Goal: Task Accomplishment & Management: Use online tool/utility

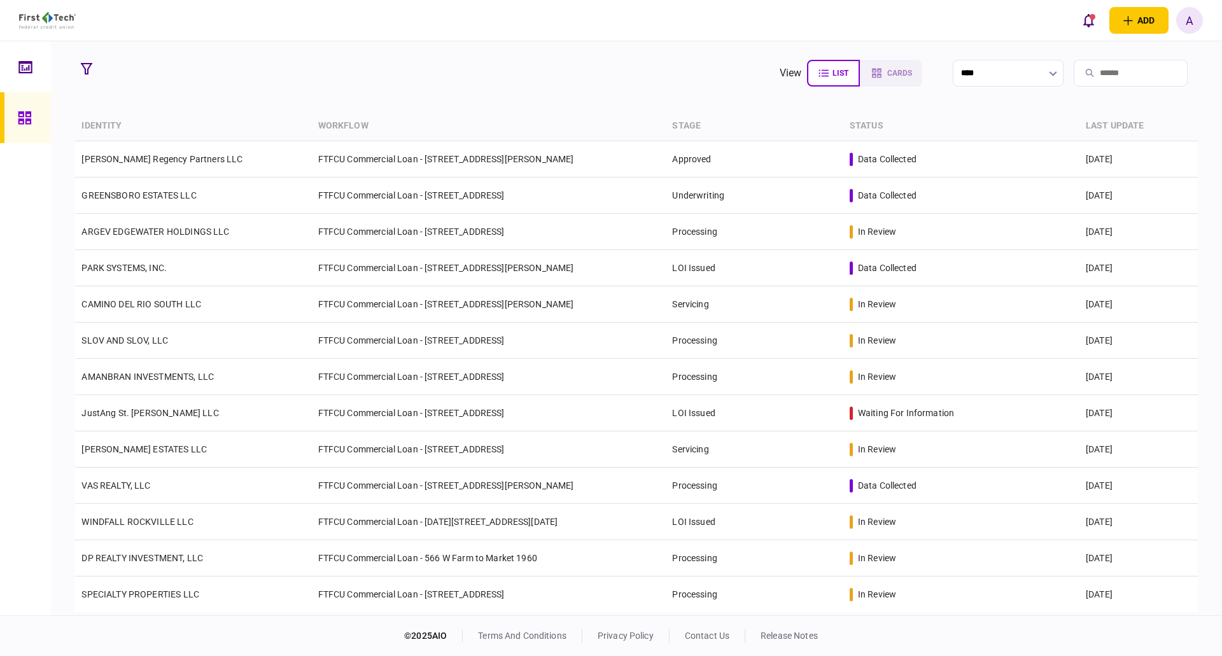
drag, startPoint x: 90, startPoint y: 69, endPoint x: 81, endPoint y: 84, distance: 17.1
click at [90, 69] on icon "button" at bounding box center [86, 68] width 11 height 11
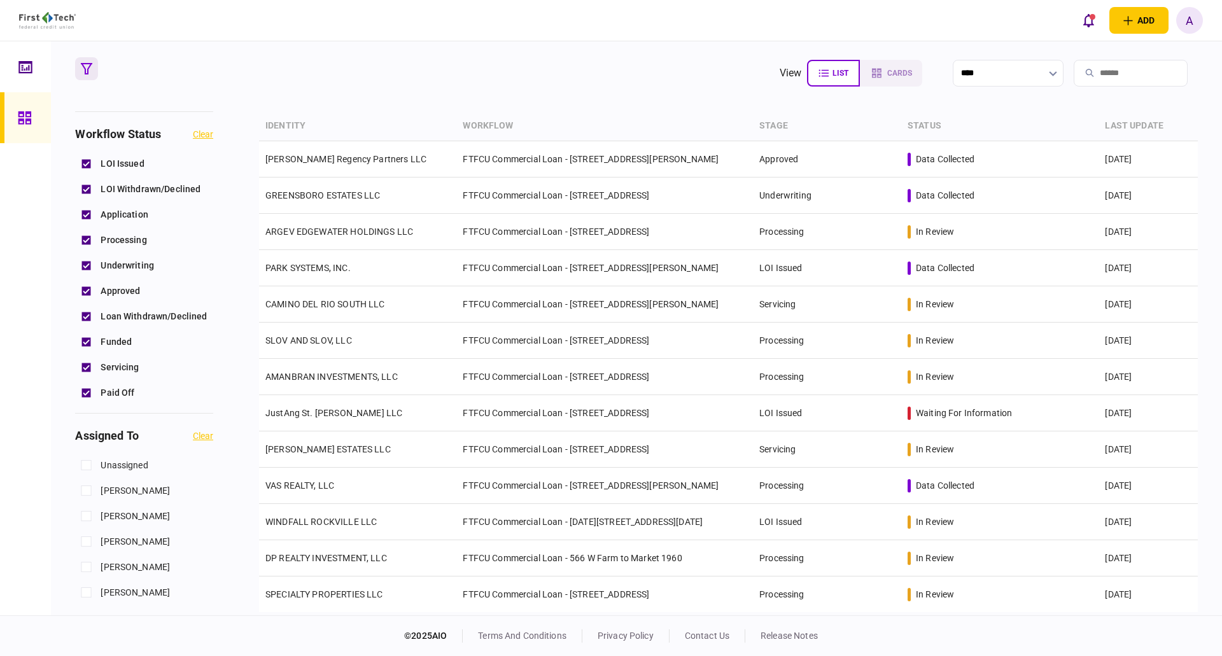
scroll to position [255, 0]
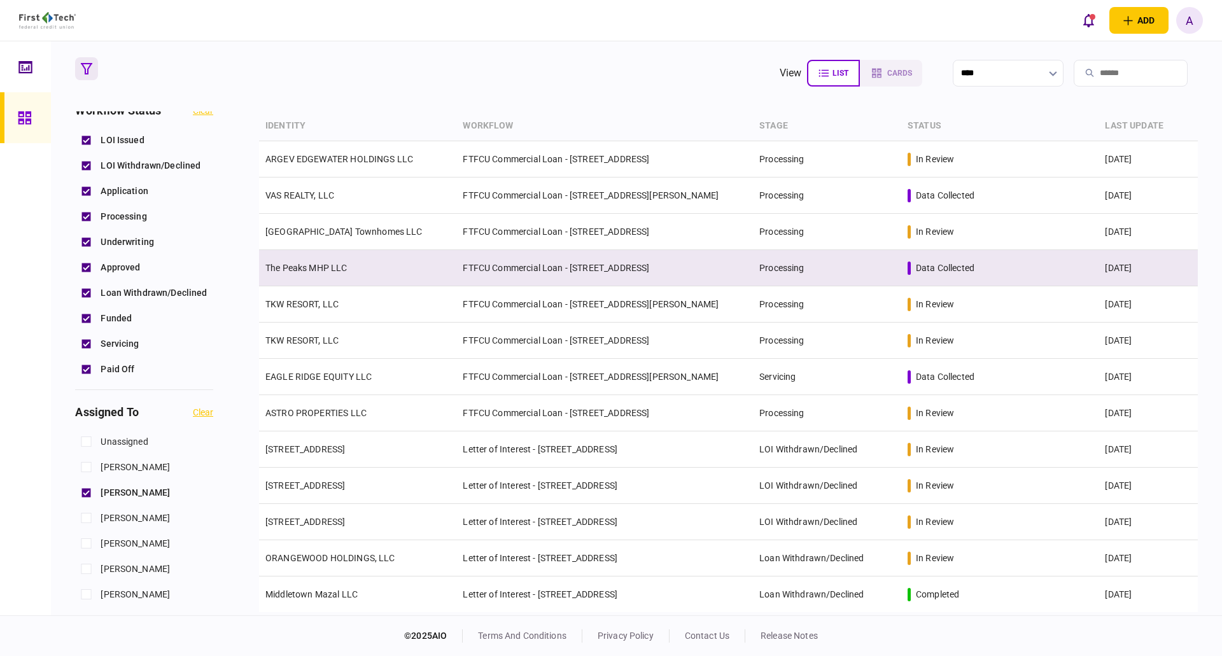
click at [318, 272] on link "The Peaks MHP LLC" at bounding box center [307, 268] width 82 height 10
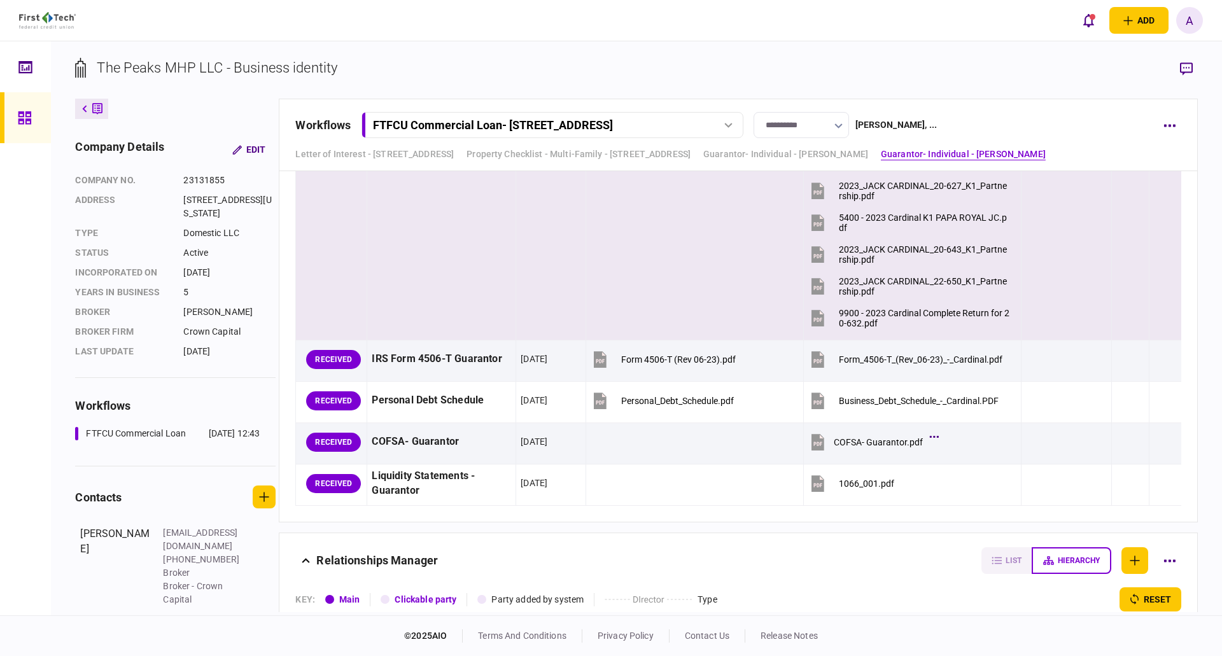
scroll to position [4457, 0]
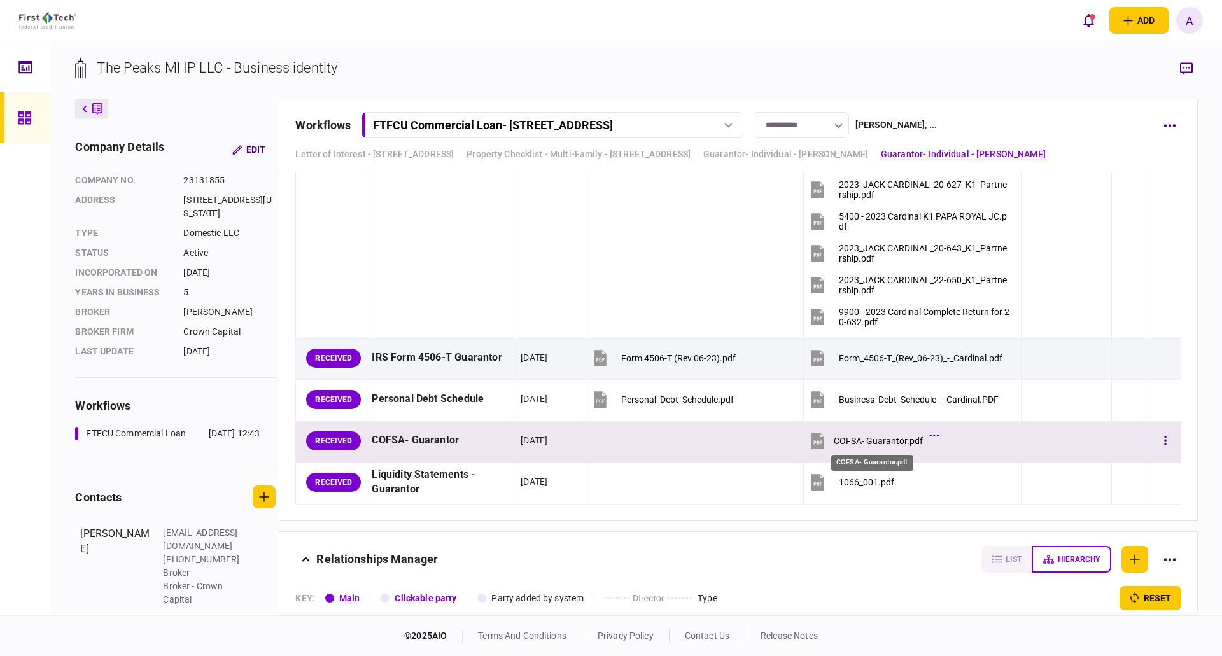
click at [867, 441] on div "COFSA- Guarantor.pdf" at bounding box center [878, 441] width 89 height 10
click at [1165, 443] on icon "button" at bounding box center [1166, 441] width 3 height 12
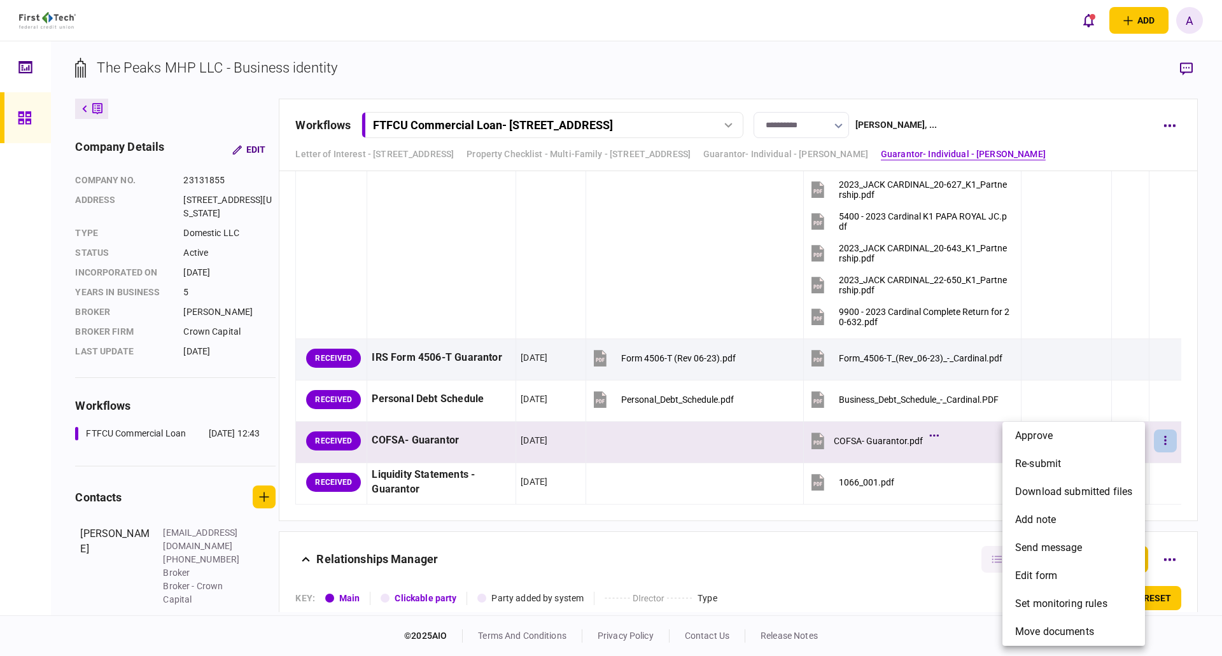
click at [1162, 444] on div at bounding box center [611, 328] width 1222 height 656
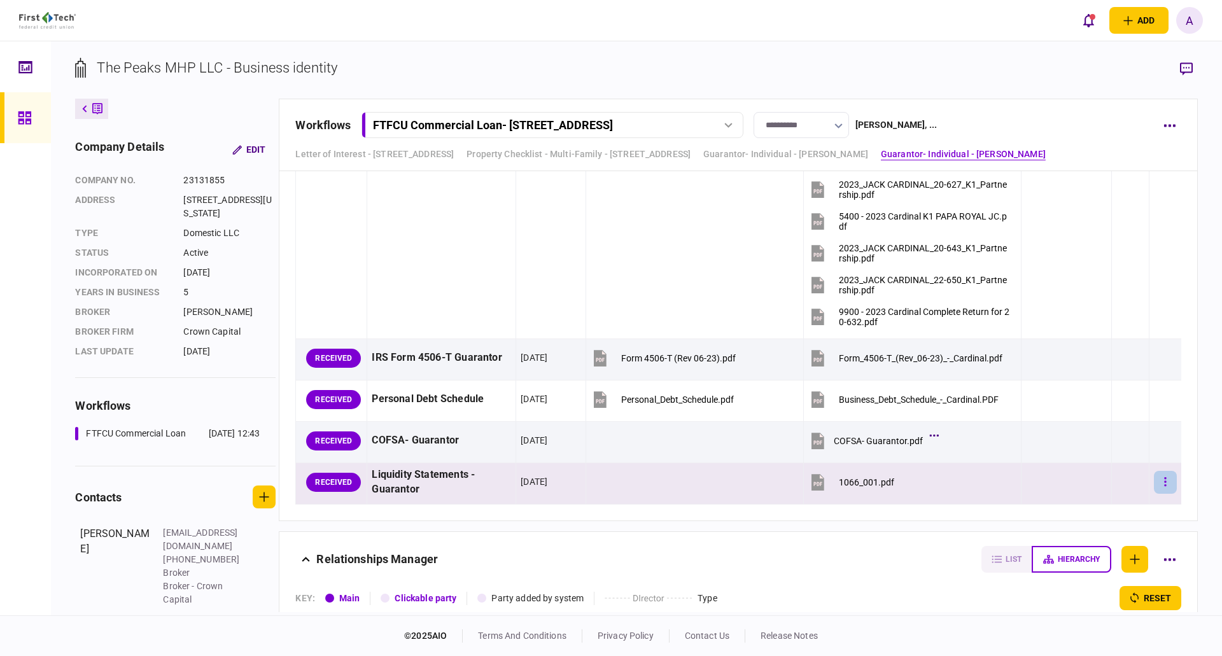
click at [1165, 485] on icon "button" at bounding box center [1166, 482] width 3 height 12
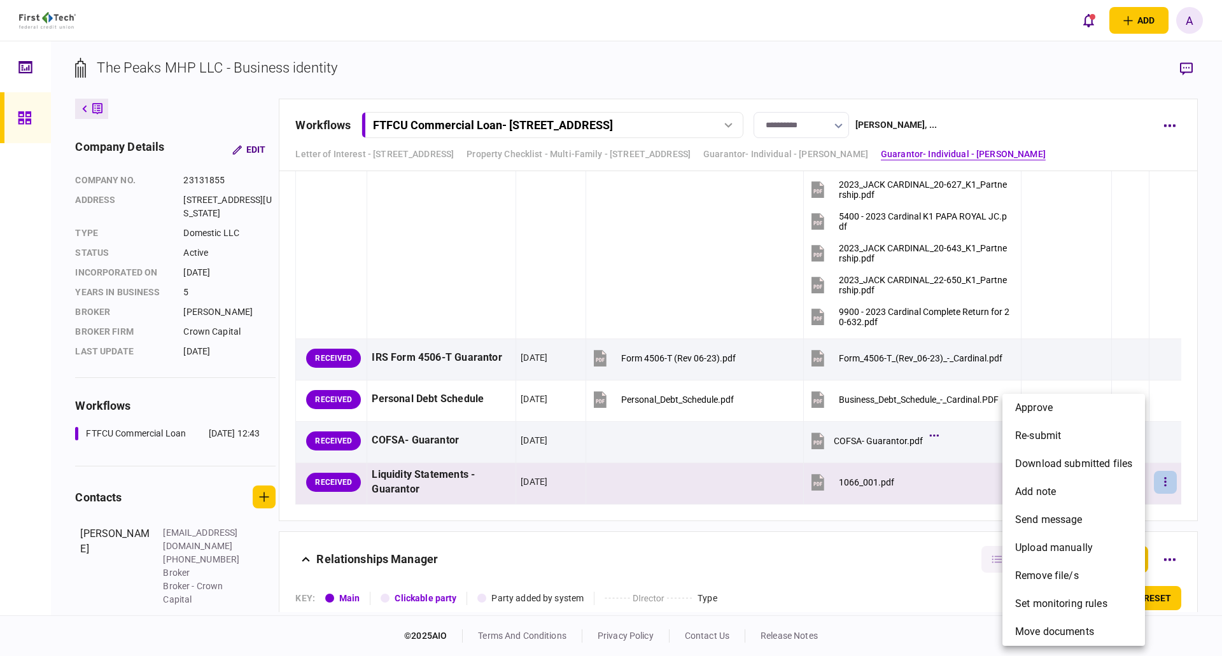
click at [1159, 484] on div at bounding box center [611, 328] width 1222 height 656
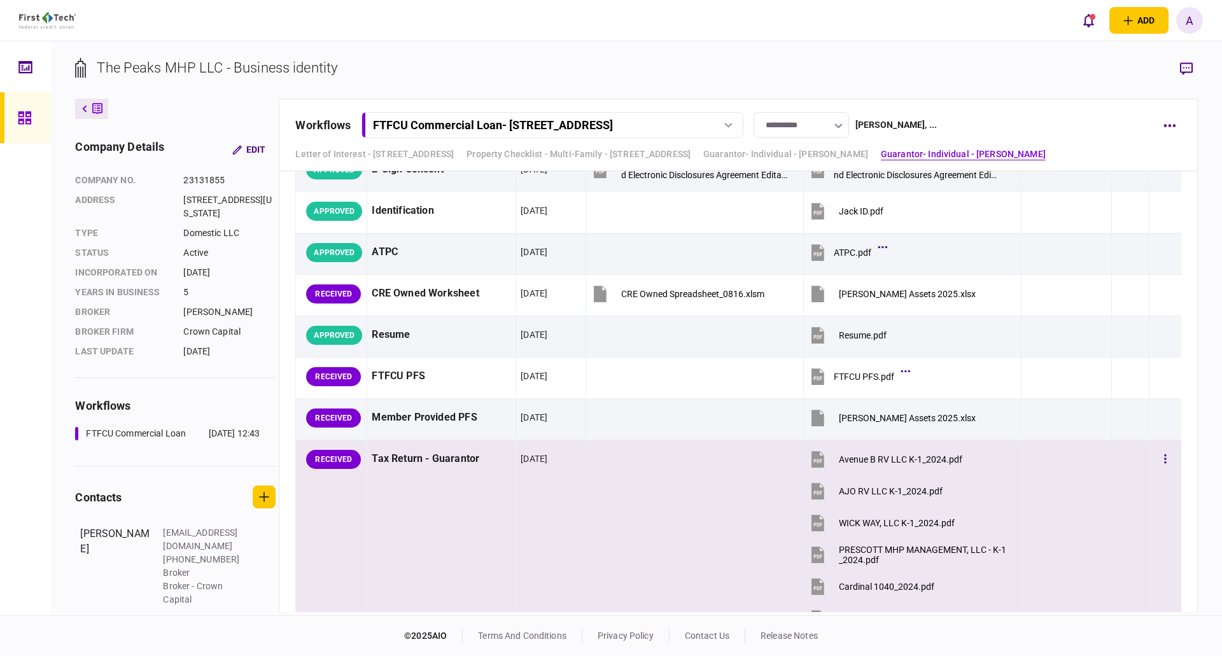
scroll to position [3693, 0]
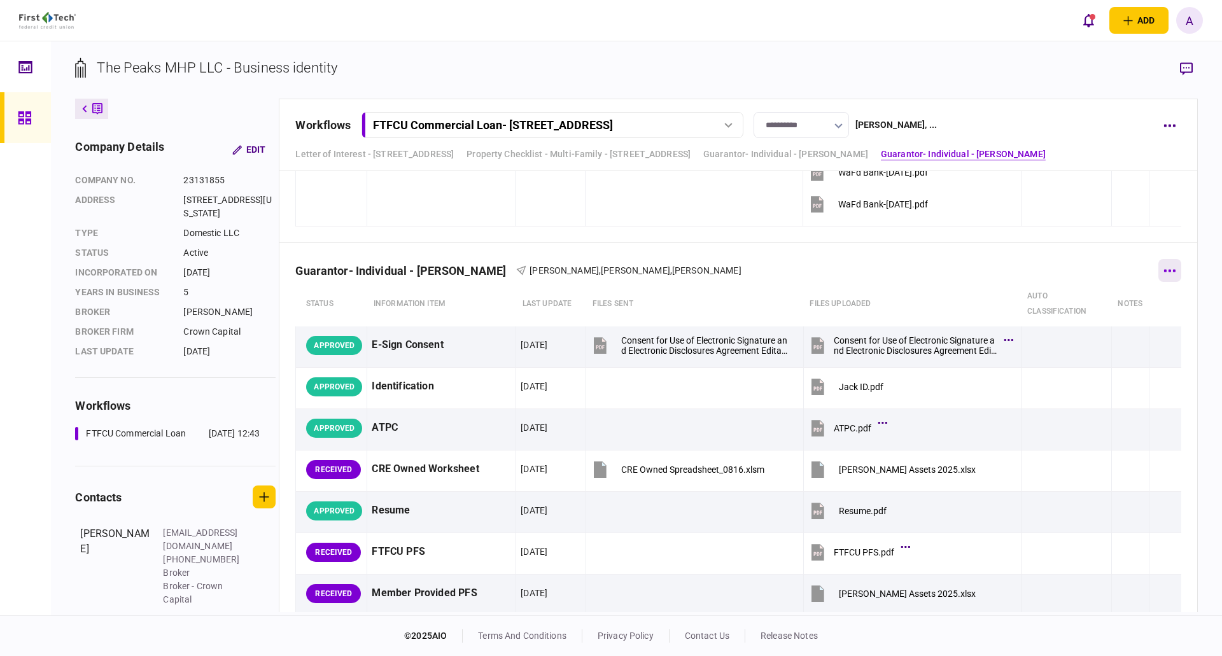
click at [1165, 271] on icon "button" at bounding box center [1170, 270] width 12 height 3
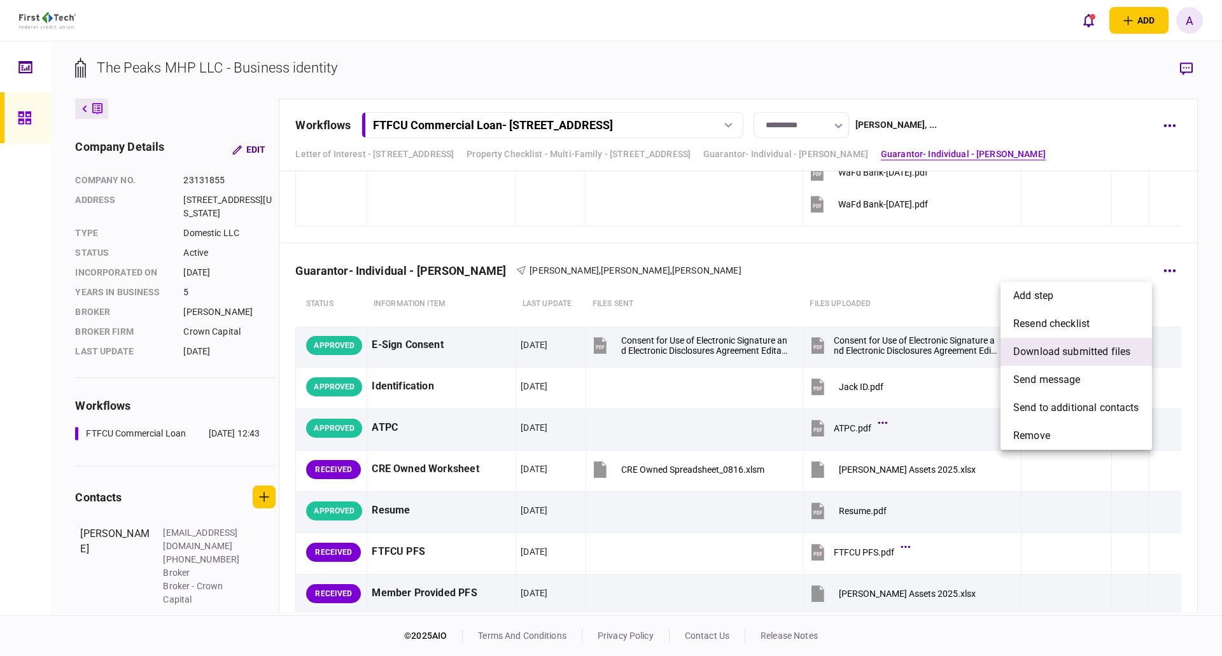
click at [1061, 353] on span "download submitted files" at bounding box center [1072, 351] width 117 height 15
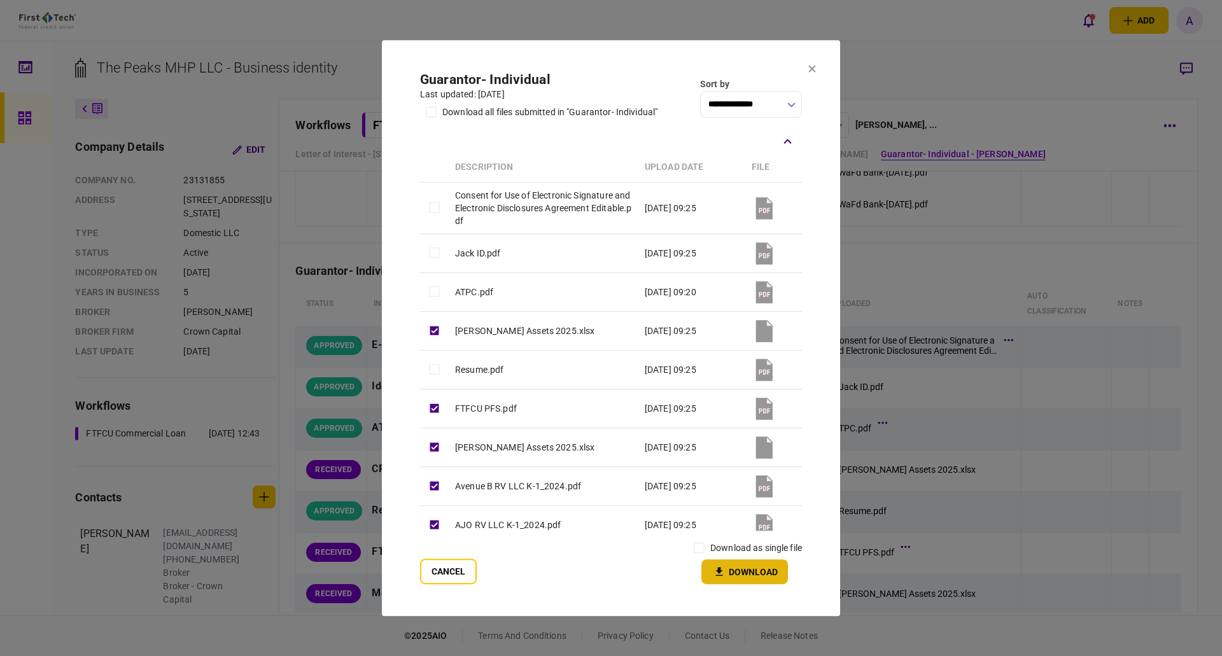
click at [745, 570] on button "Download" at bounding box center [745, 572] width 87 height 25
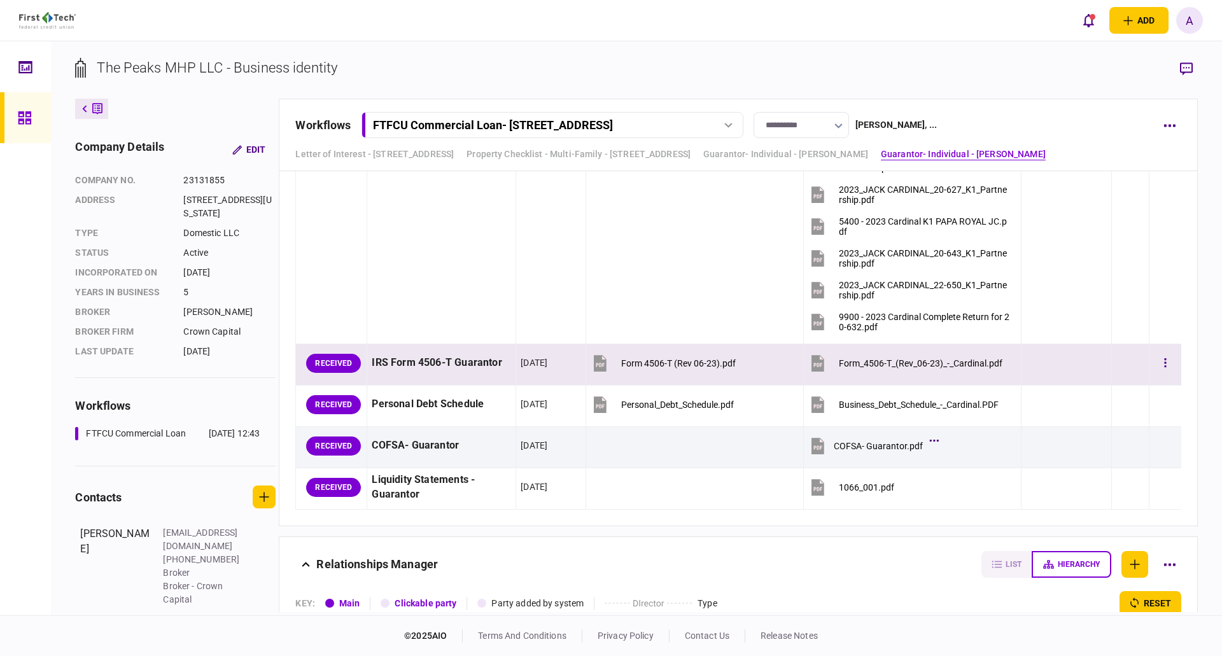
scroll to position [4457, 0]
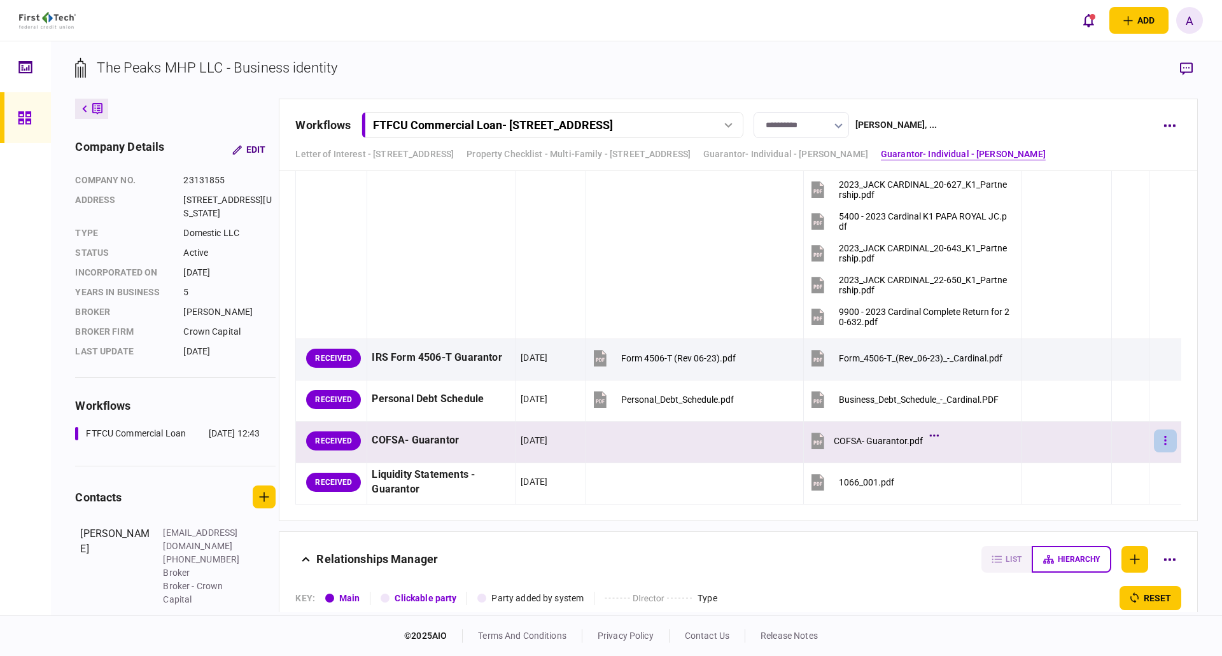
click at [1160, 439] on button "button" at bounding box center [1165, 441] width 23 height 23
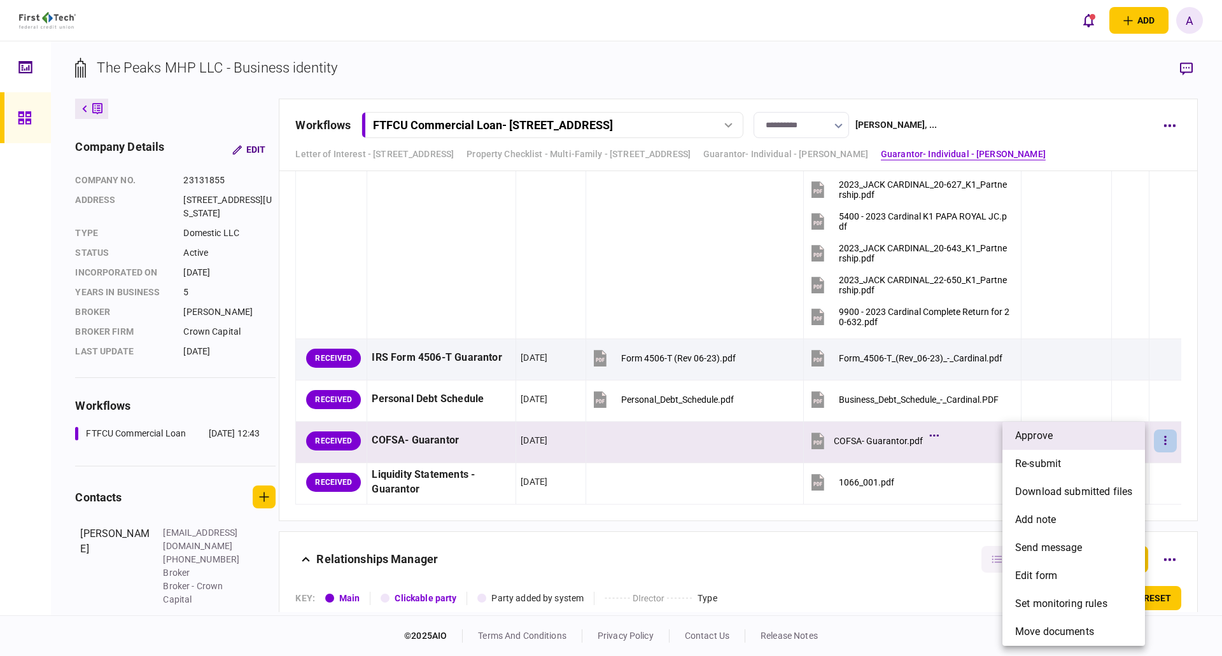
click at [1080, 441] on li "approve" at bounding box center [1074, 436] width 143 height 28
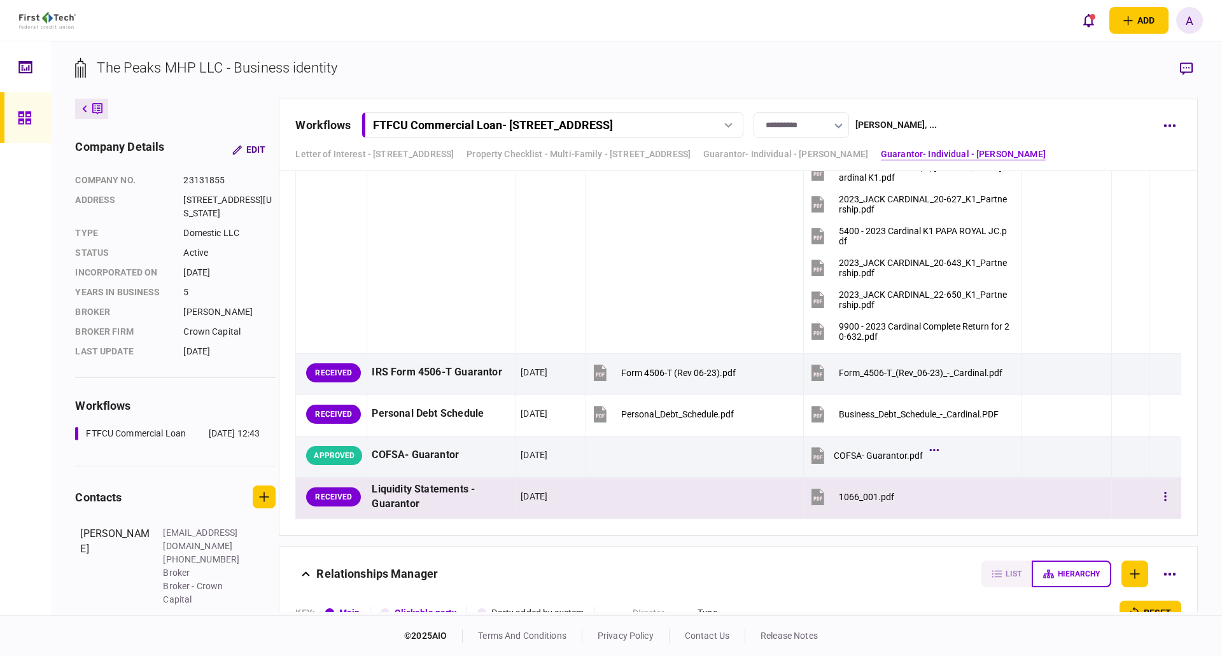
scroll to position [4521, 0]
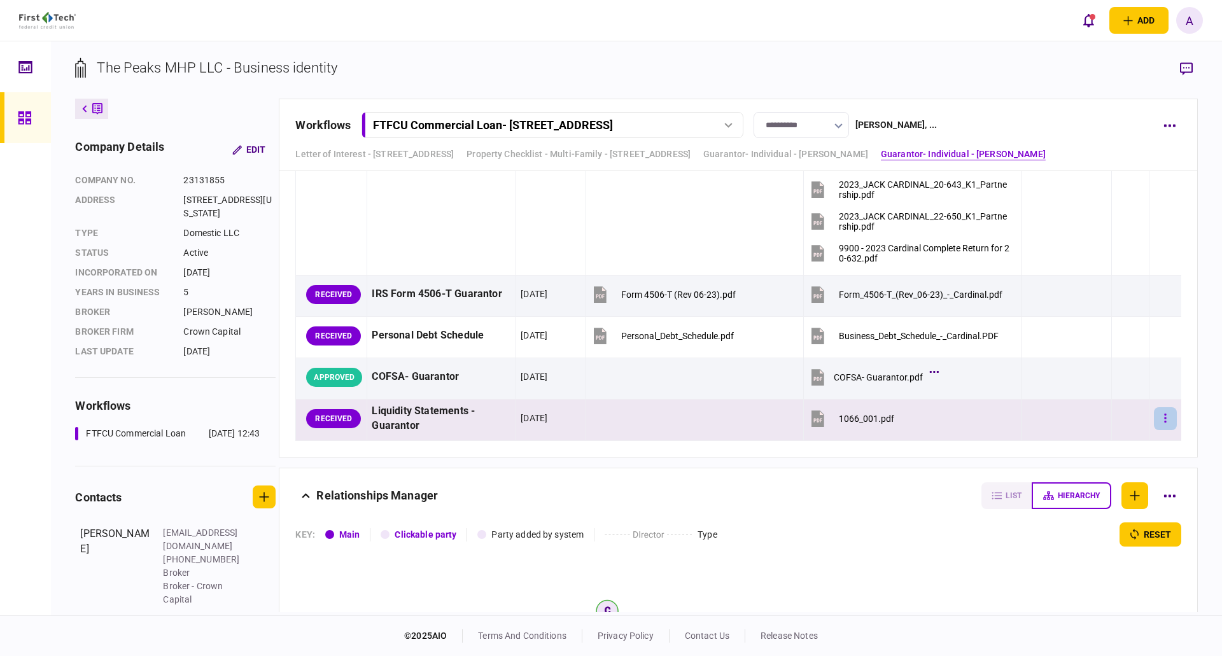
click at [1165, 420] on icon "button" at bounding box center [1166, 419] width 3 height 12
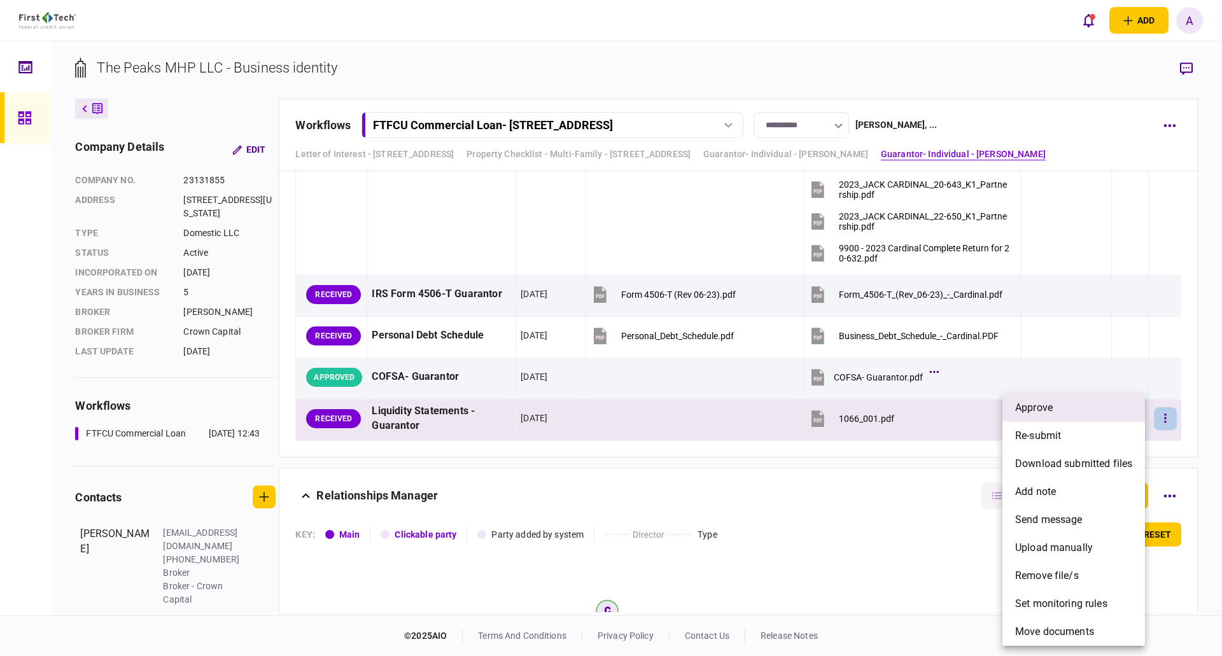
click at [1086, 408] on li "approve" at bounding box center [1074, 408] width 143 height 28
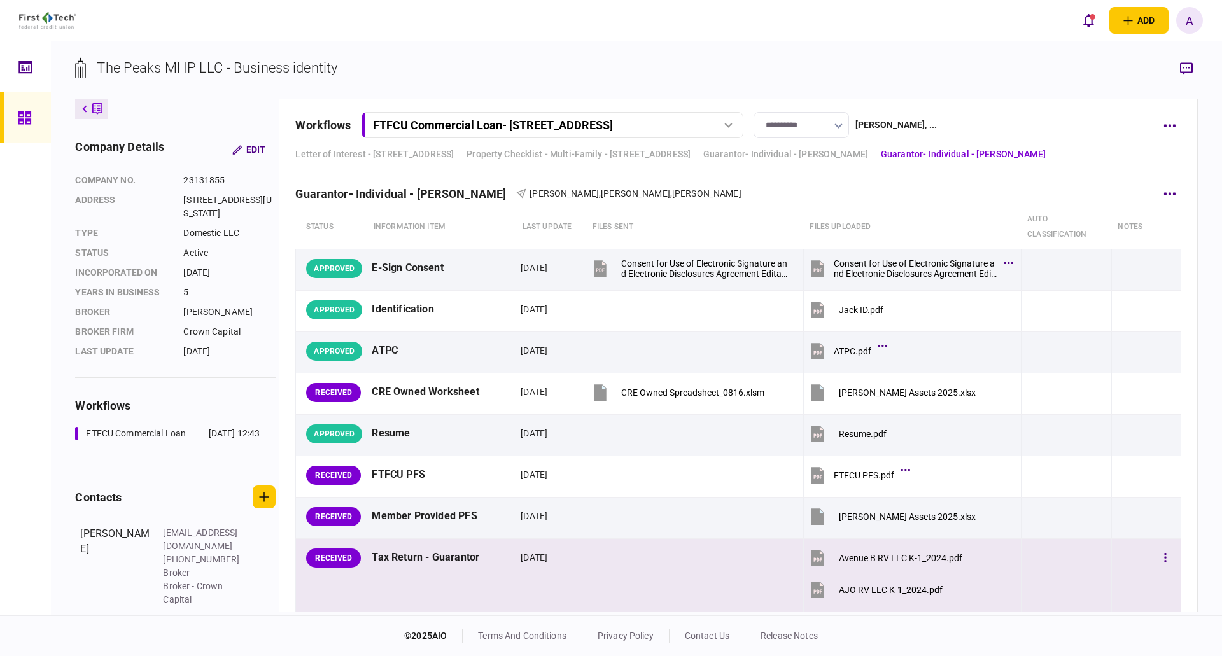
scroll to position [3757, 0]
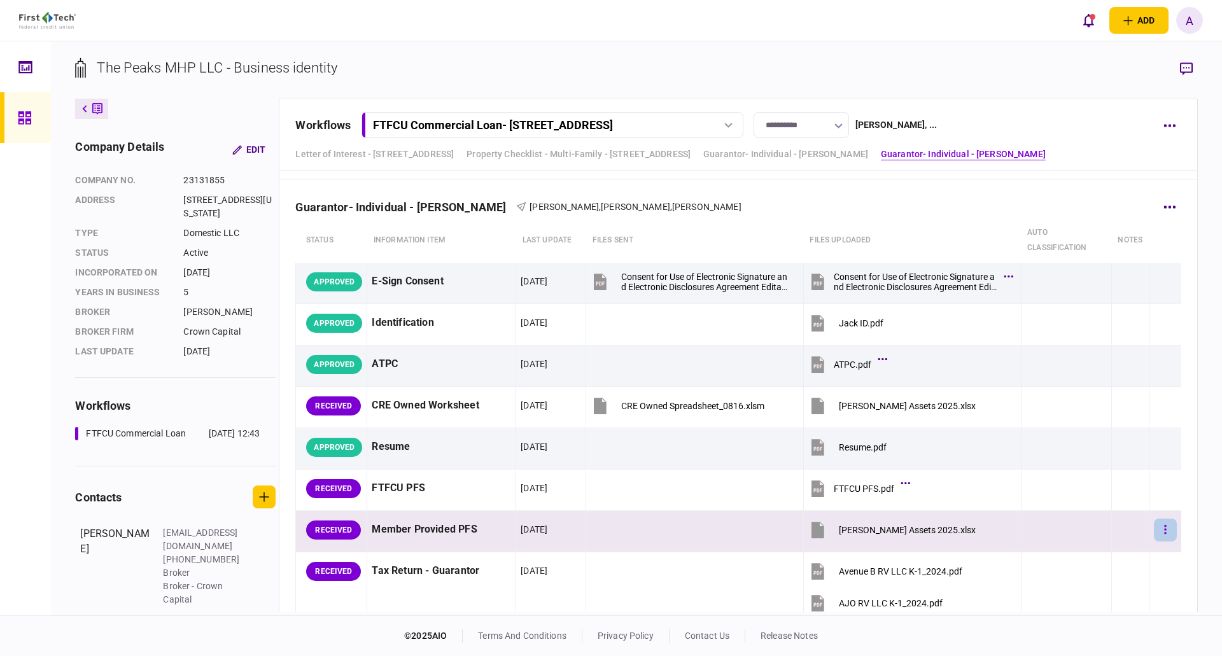
click at [1165, 529] on icon "button" at bounding box center [1166, 529] width 2 height 9
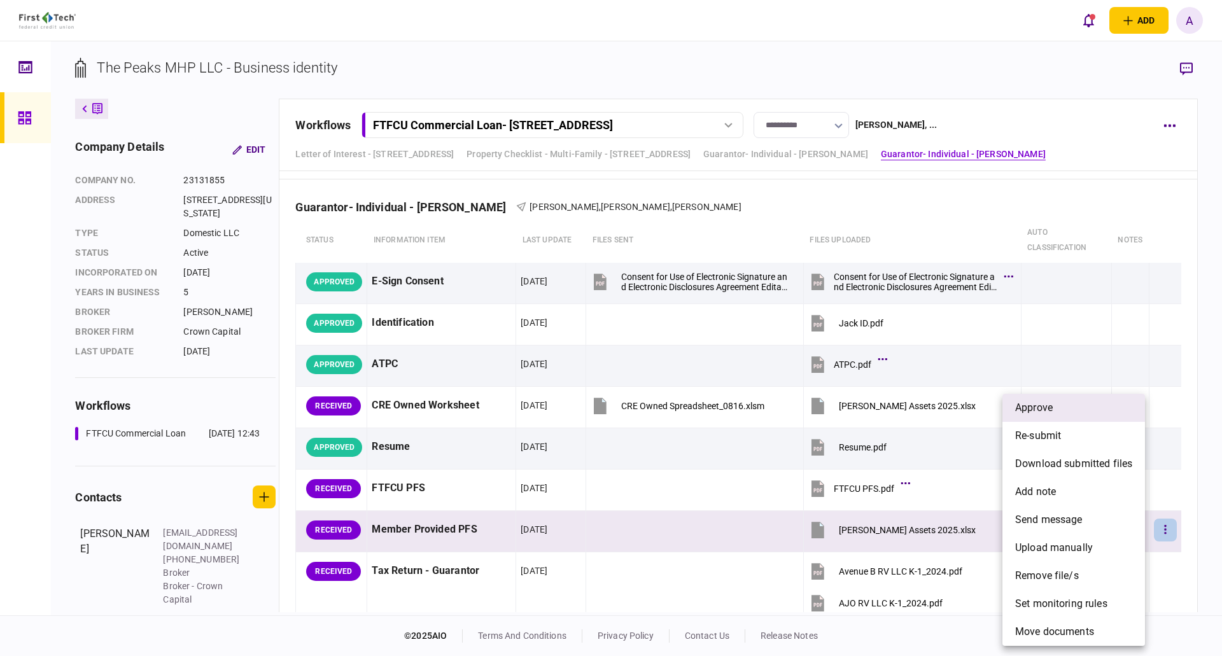
click at [1048, 407] on span "approve" at bounding box center [1035, 407] width 38 height 15
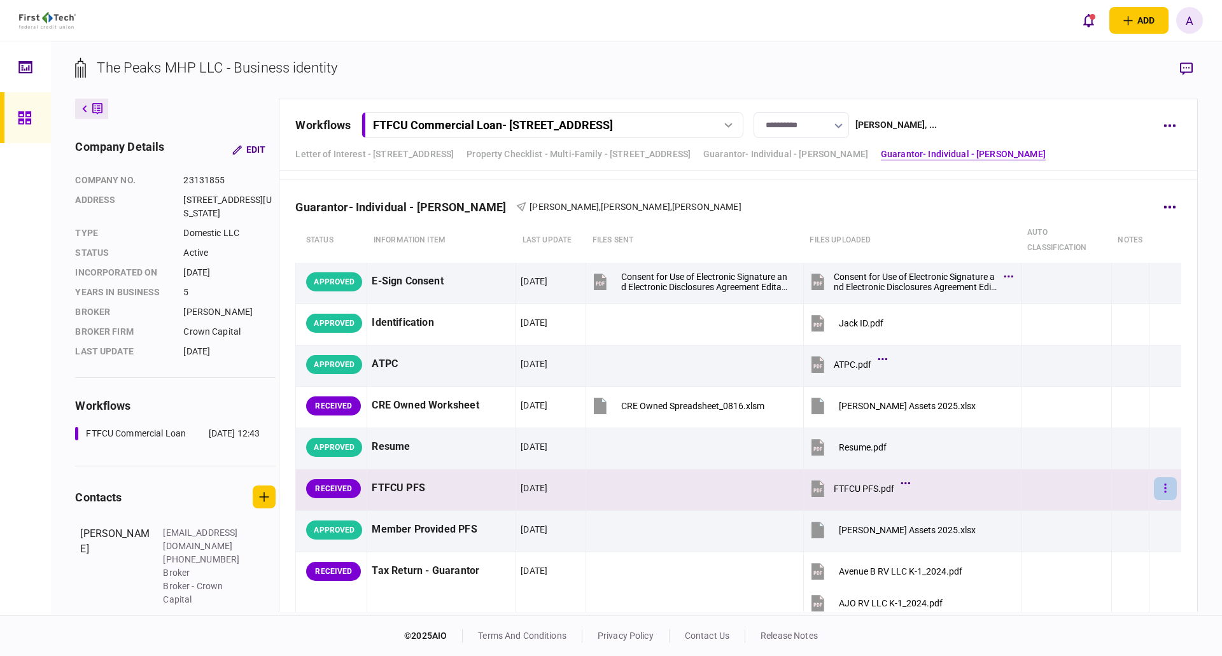
click at [1165, 485] on button "button" at bounding box center [1165, 489] width 23 height 23
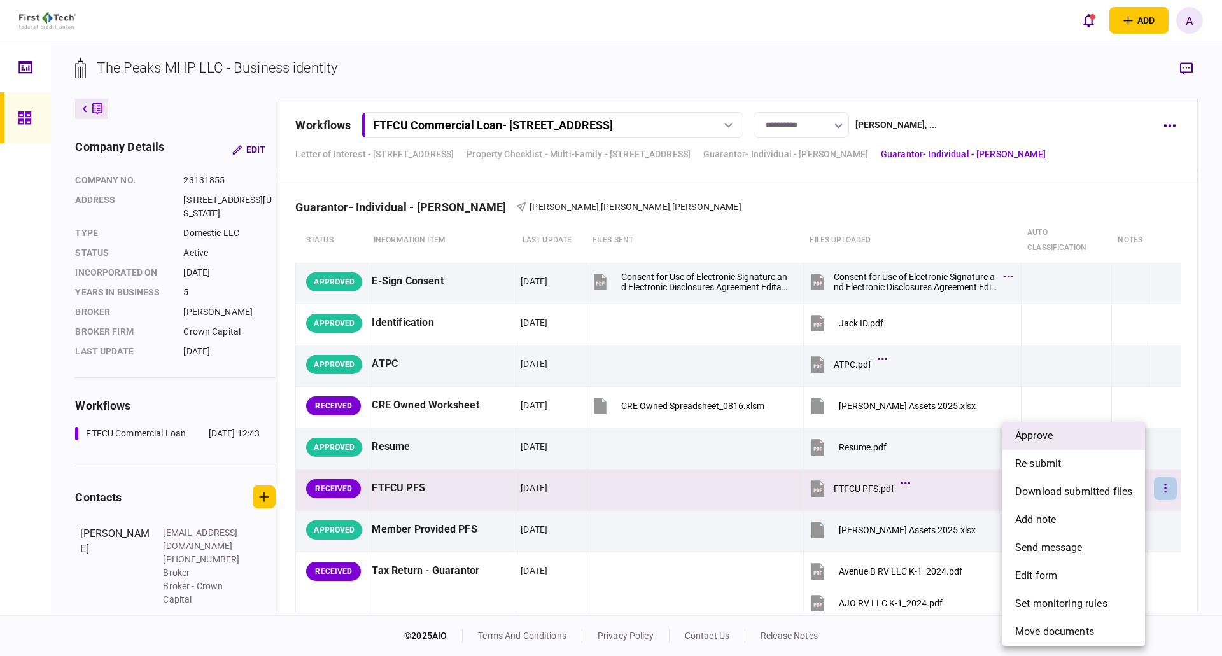
click at [1045, 428] on li "approve" at bounding box center [1074, 436] width 143 height 28
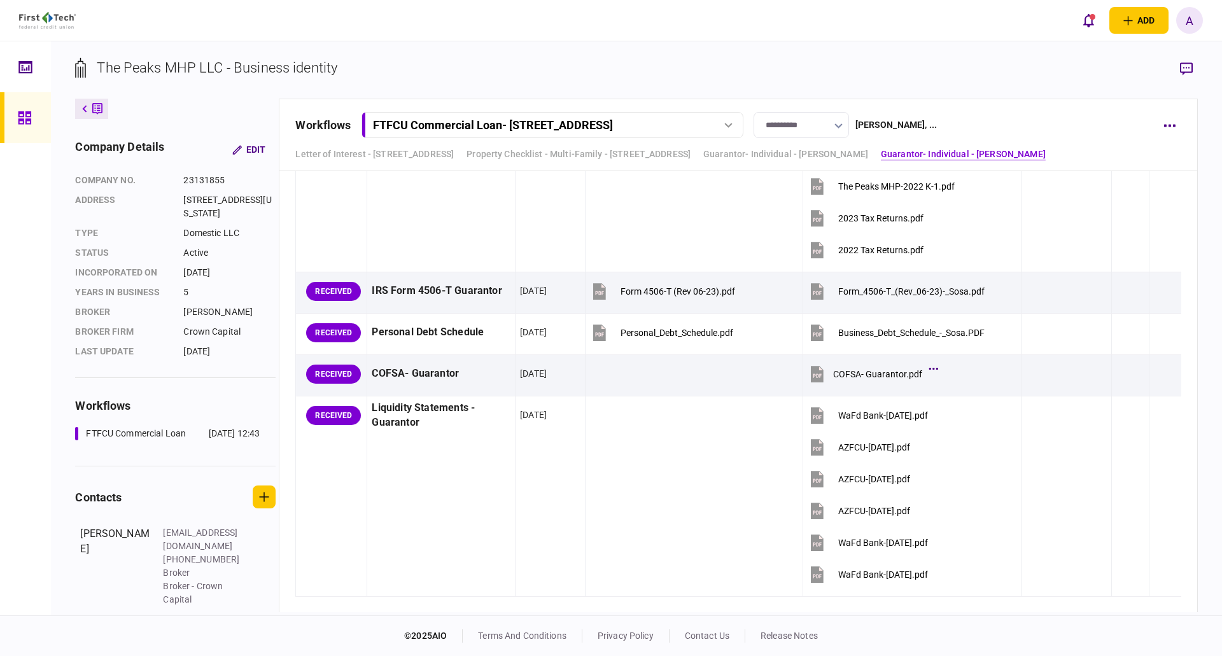
scroll to position [3311, 0]
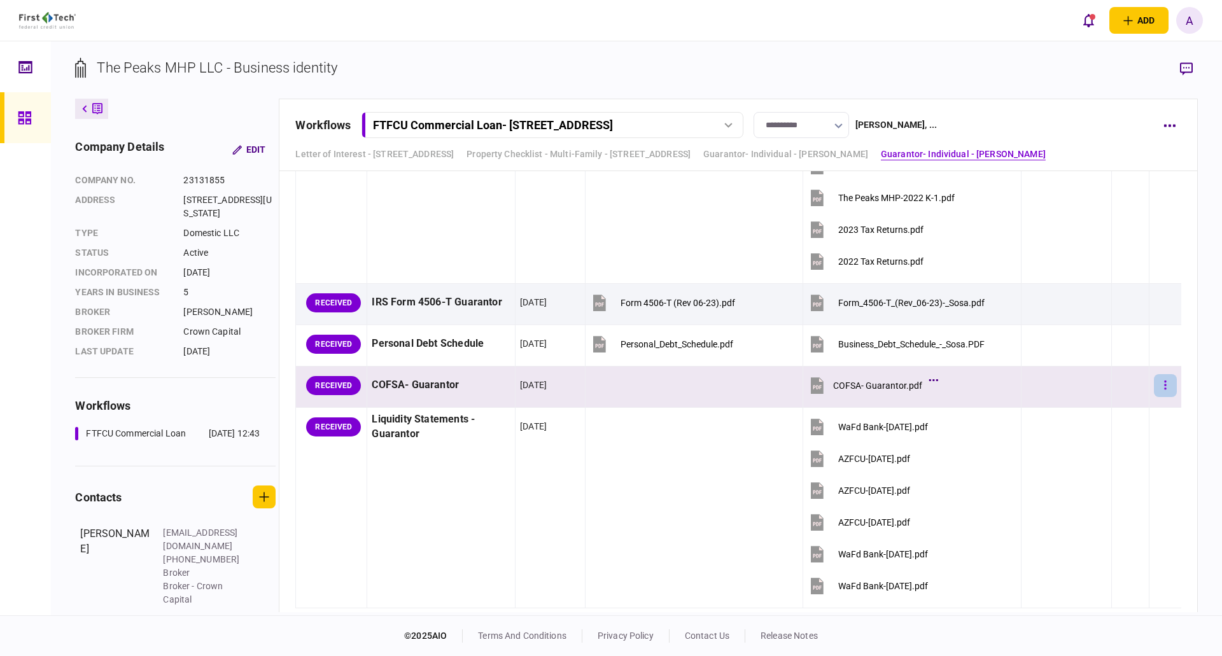
click at [1165, 385] on icon "button" at bounding box center [1166, 385] width 3 height 12
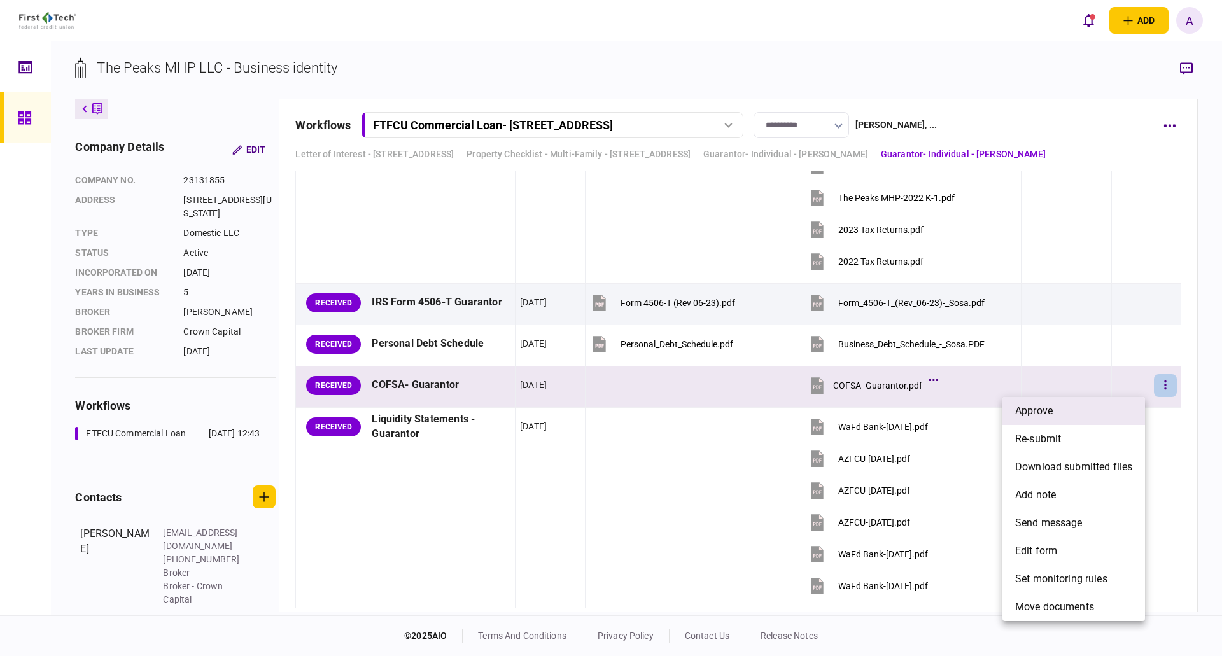
click at [1109, 407] on li "approve" at bounding box center [1074, 411] width 143 height 28
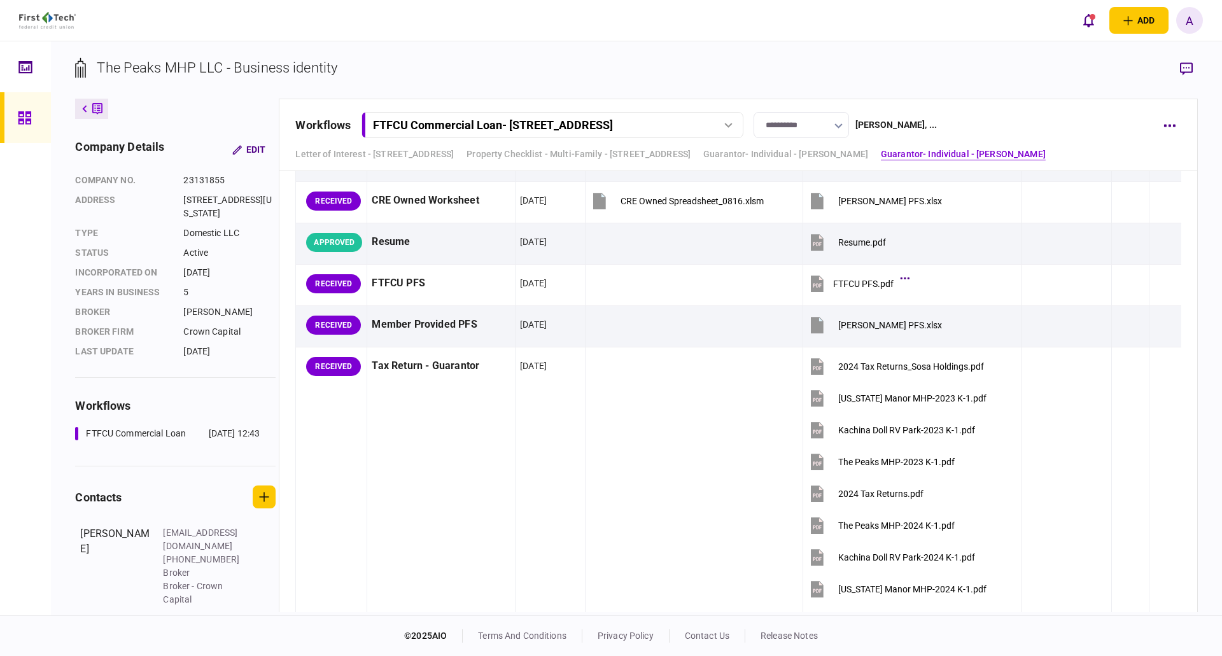
scroll to position [2802, 0]
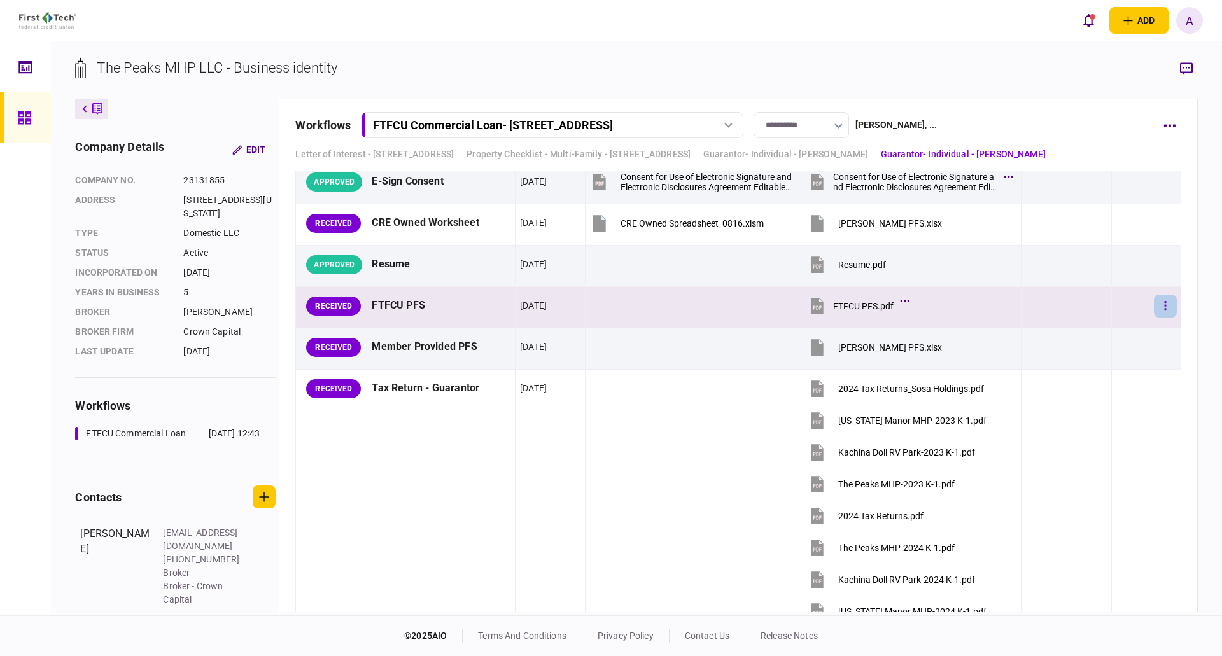
click at [1165, 304] on icon "button" at bounding box center [1166, 306] width 3 height 12
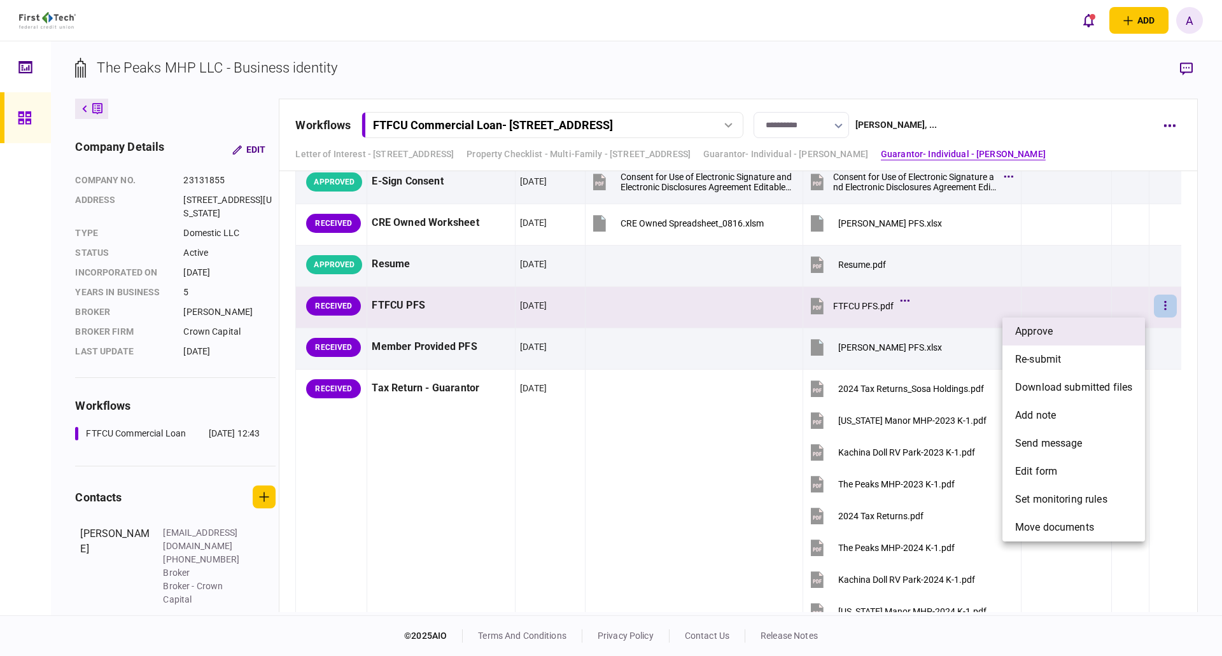
click at [1088, 335] on li "approve" at bounding box center [1074, 332] width 143 height 28
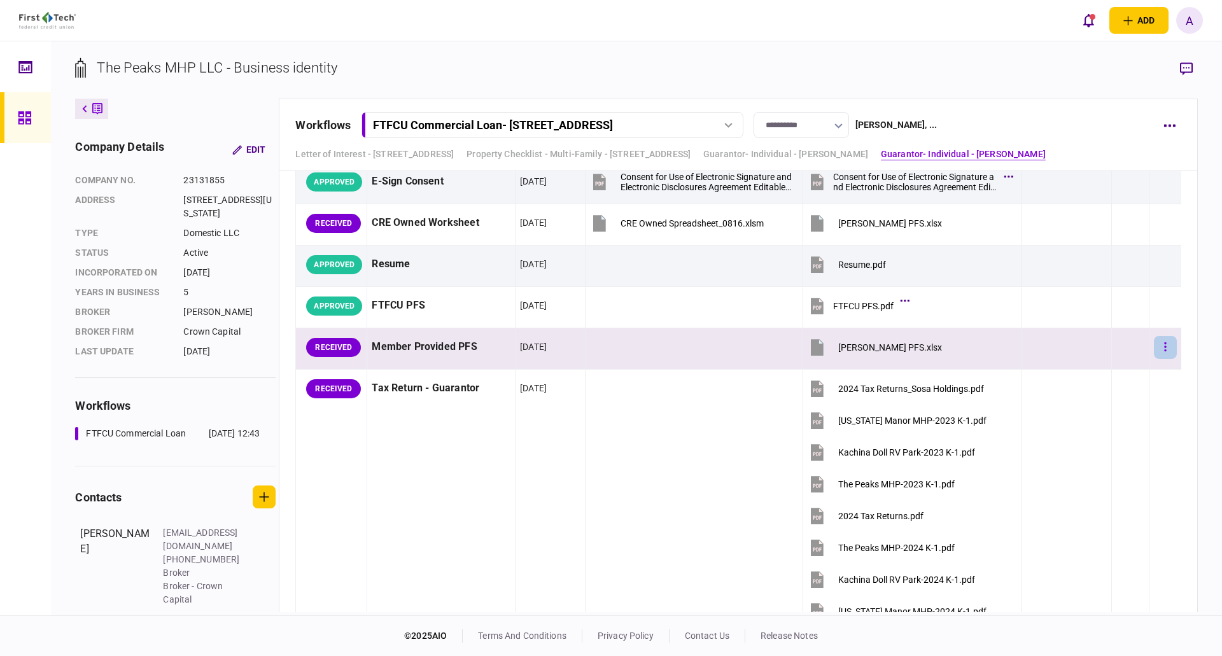
click at [1165, 345] on icon "button" at bounding box center [1166, 347] width 3 height 12
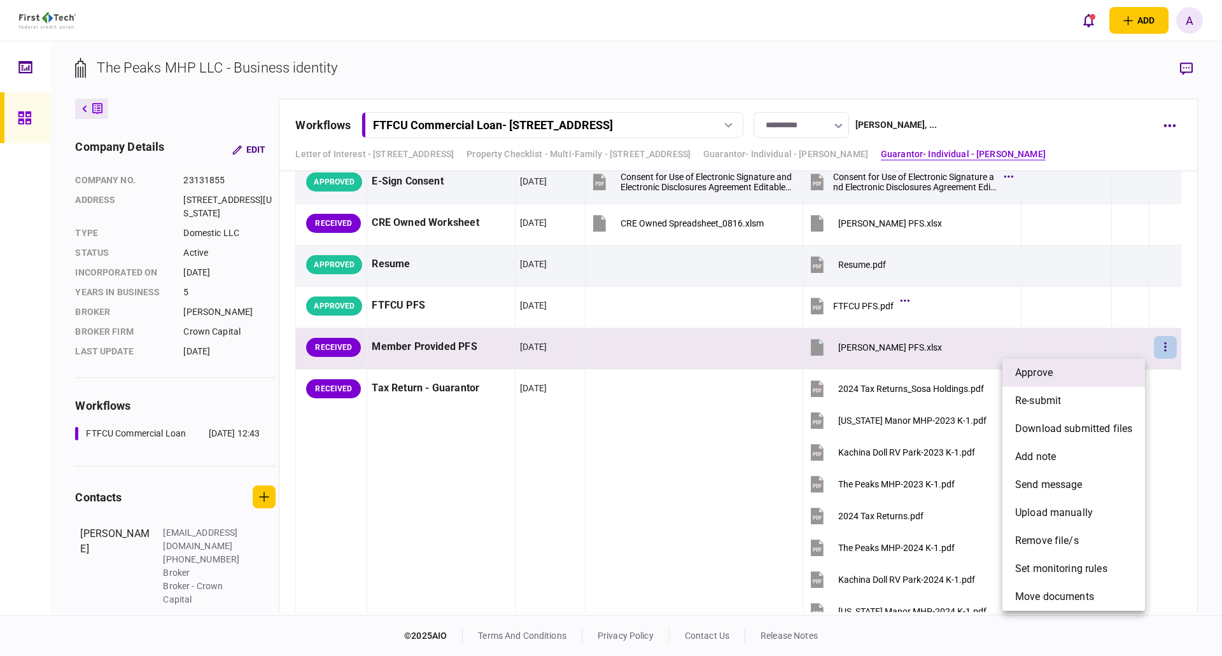
click at [1104, 369] on li "approve" at bounding box center [1074, 373] width 143 height 28
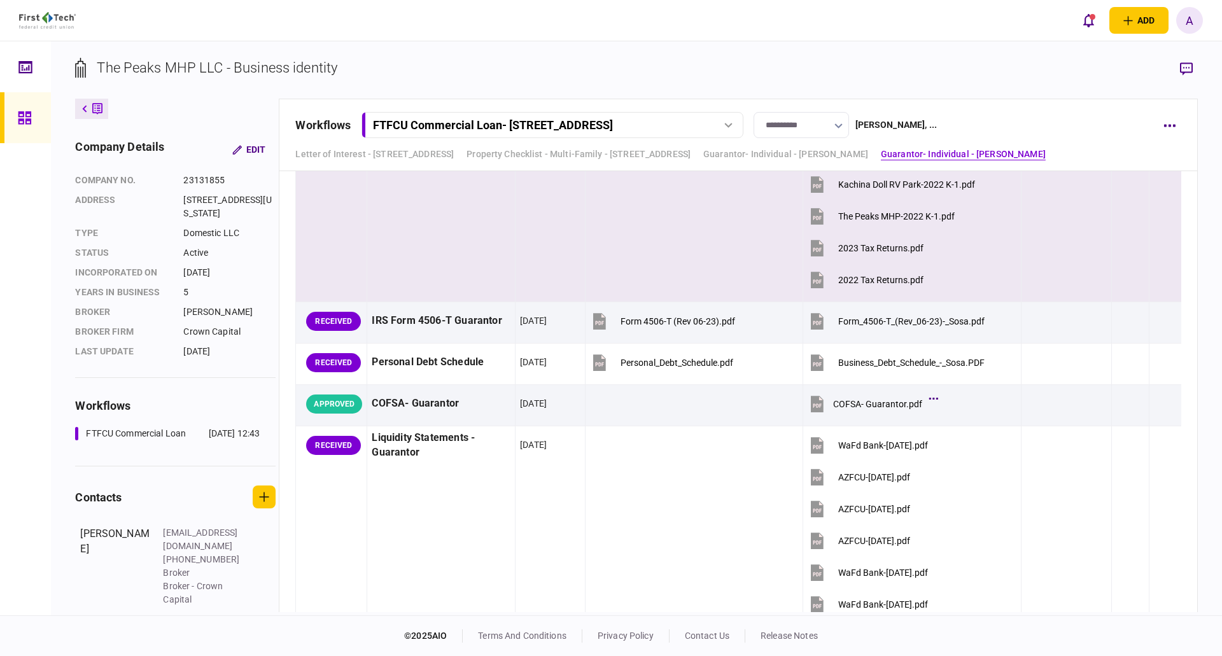
scroll to position [3311, 0]
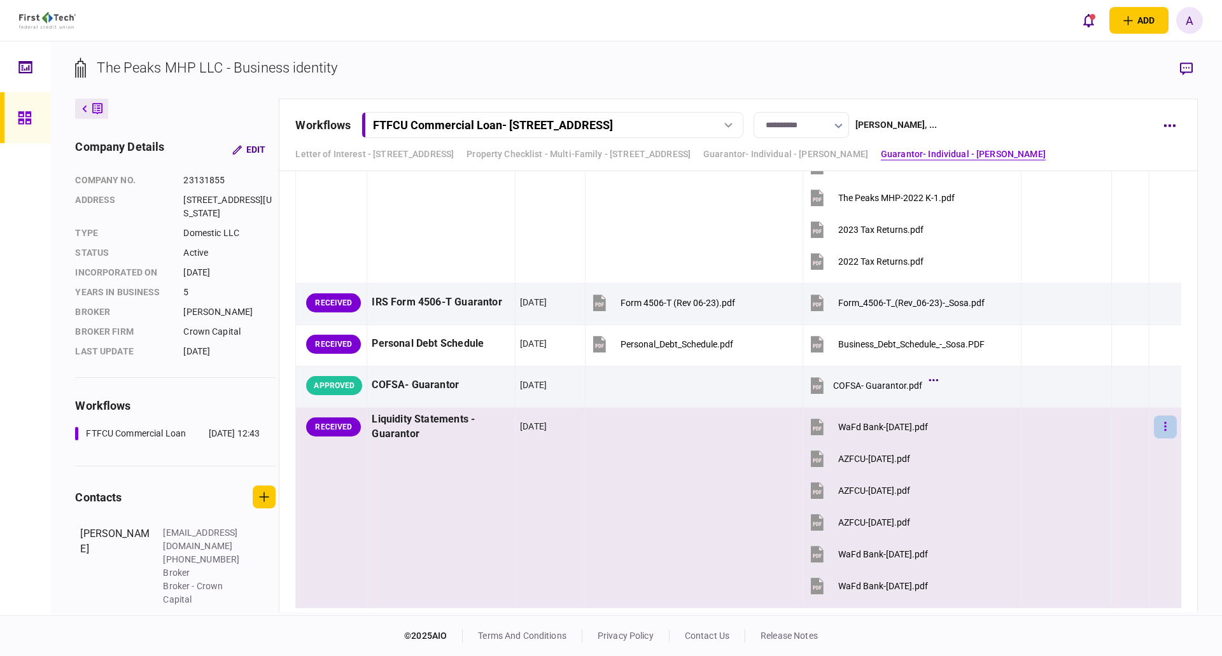
click at [1154, 426] on button "button" at bounding box center [1165, 427] width 23 height 23
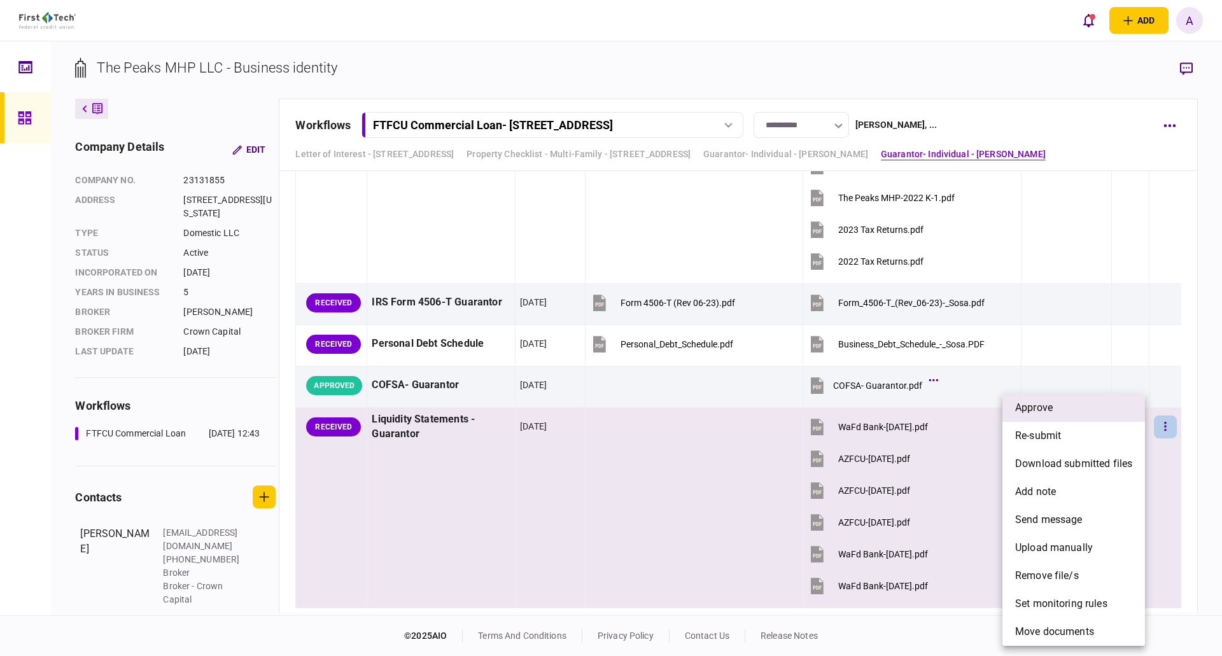
click at [1095, 407] on li "approve" at bounding box center [1074, 408] width 143 height 28
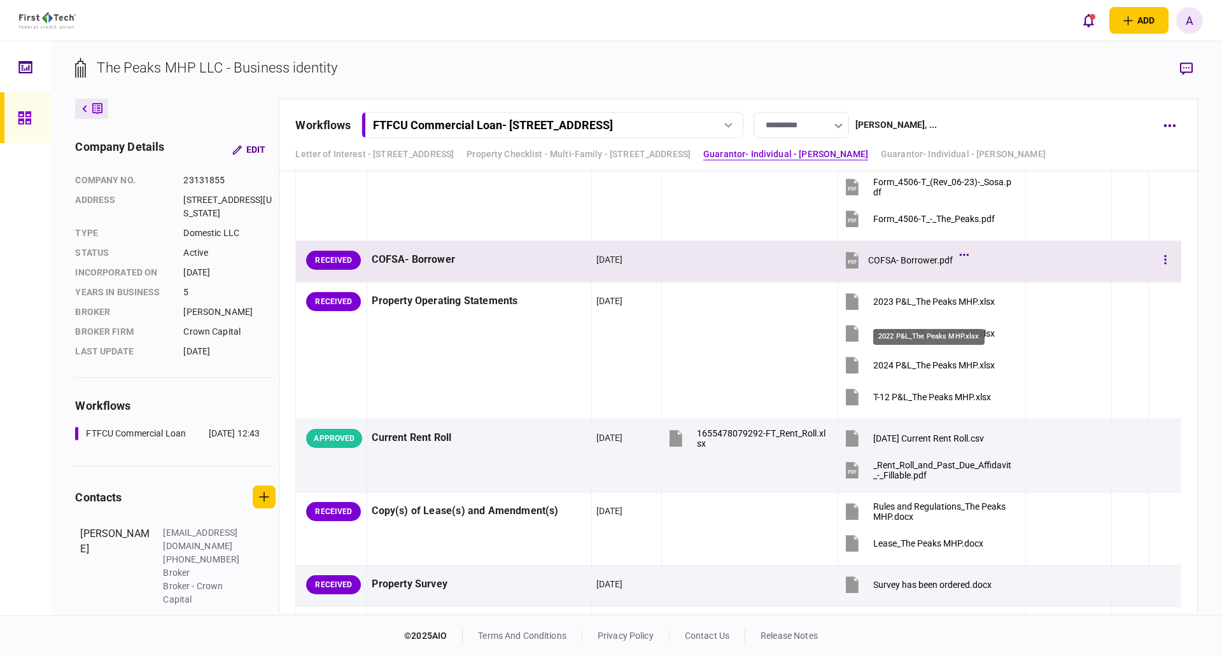
scroll to position [2037, 0]
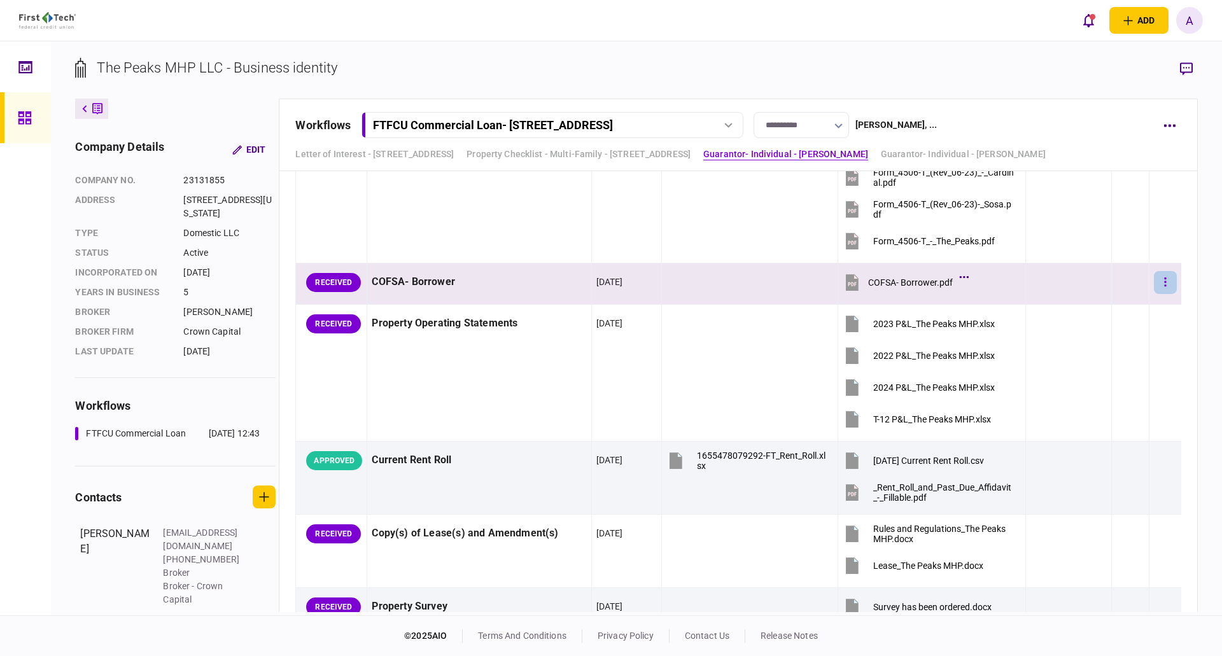
click at [1161, 280] on button "button" at bounding box center [1165, 282] width 23 height 23
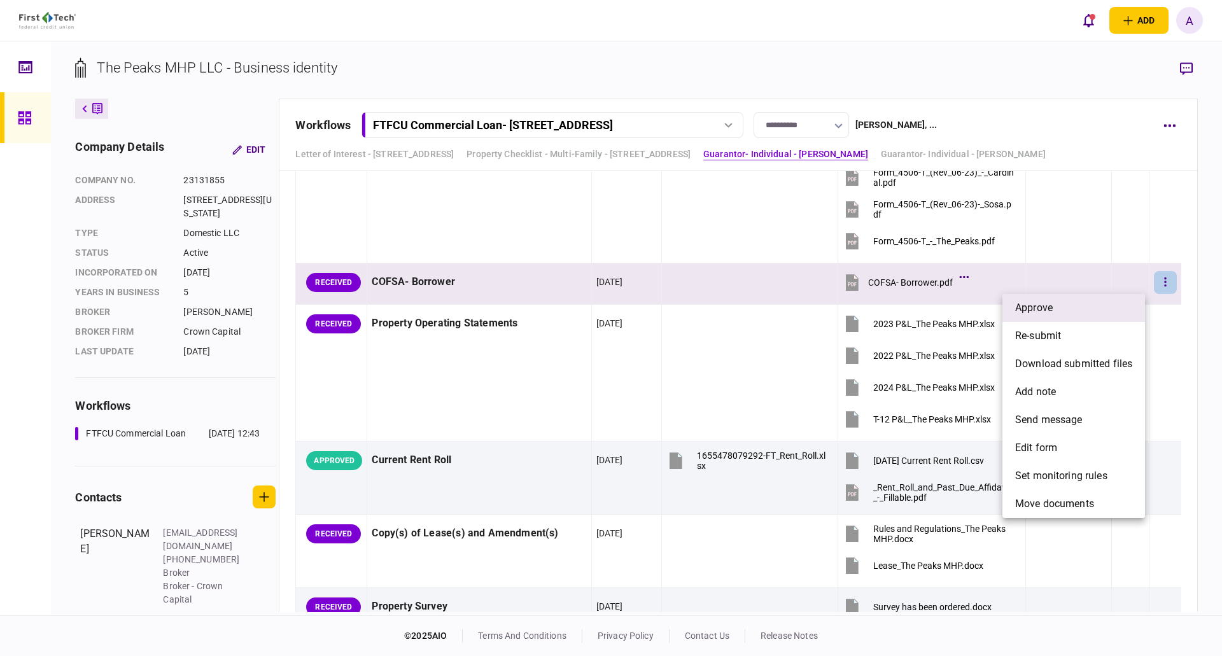
click at [1090, 301] on li "approve" at bounding box center [1074, 308] width 143 height 28
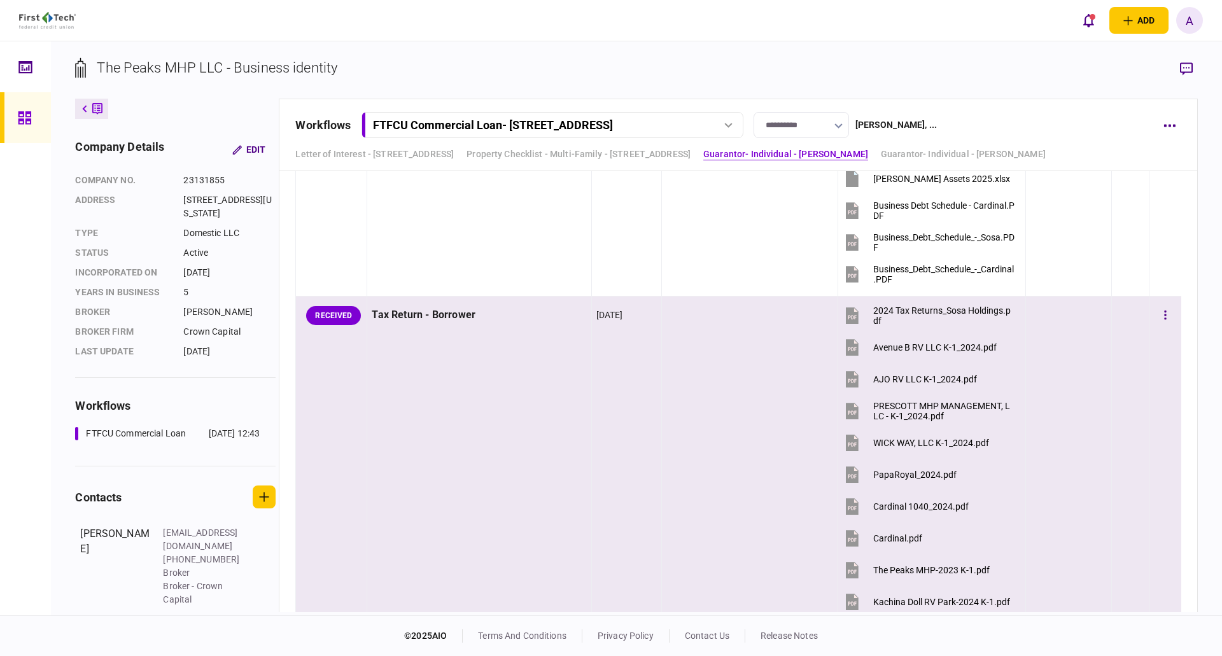
scroll to position [828, 0]
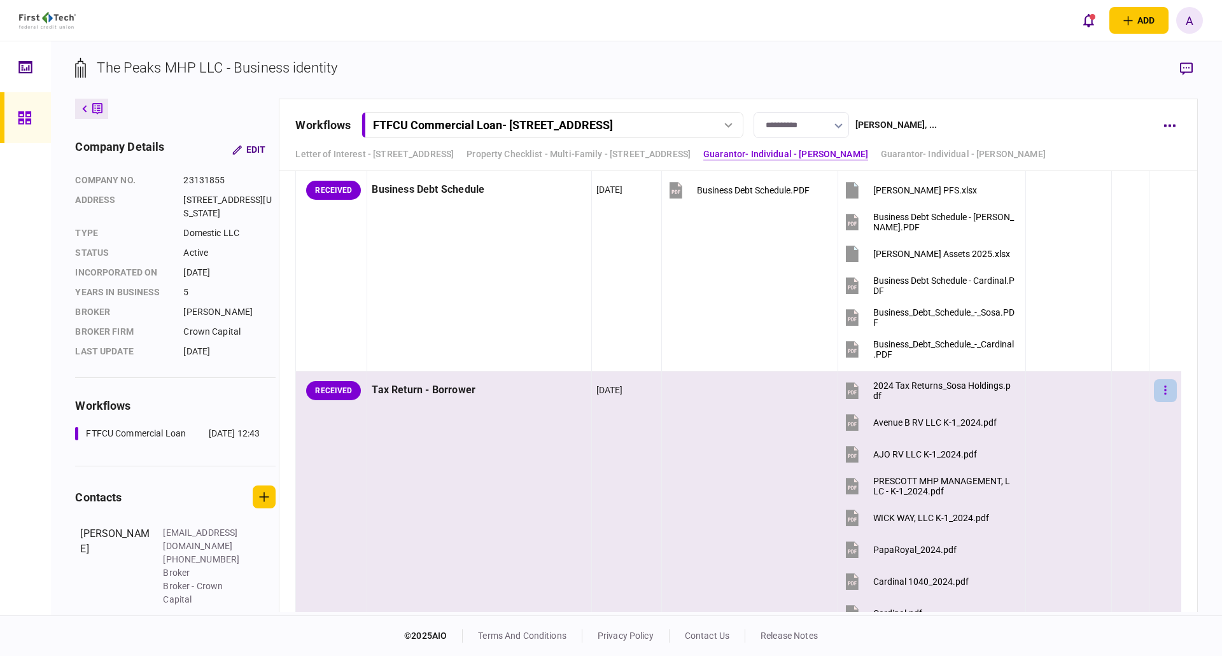
click at [1165, 390] on icon "button" at bounding box center [1166, 391] width 3 height 12
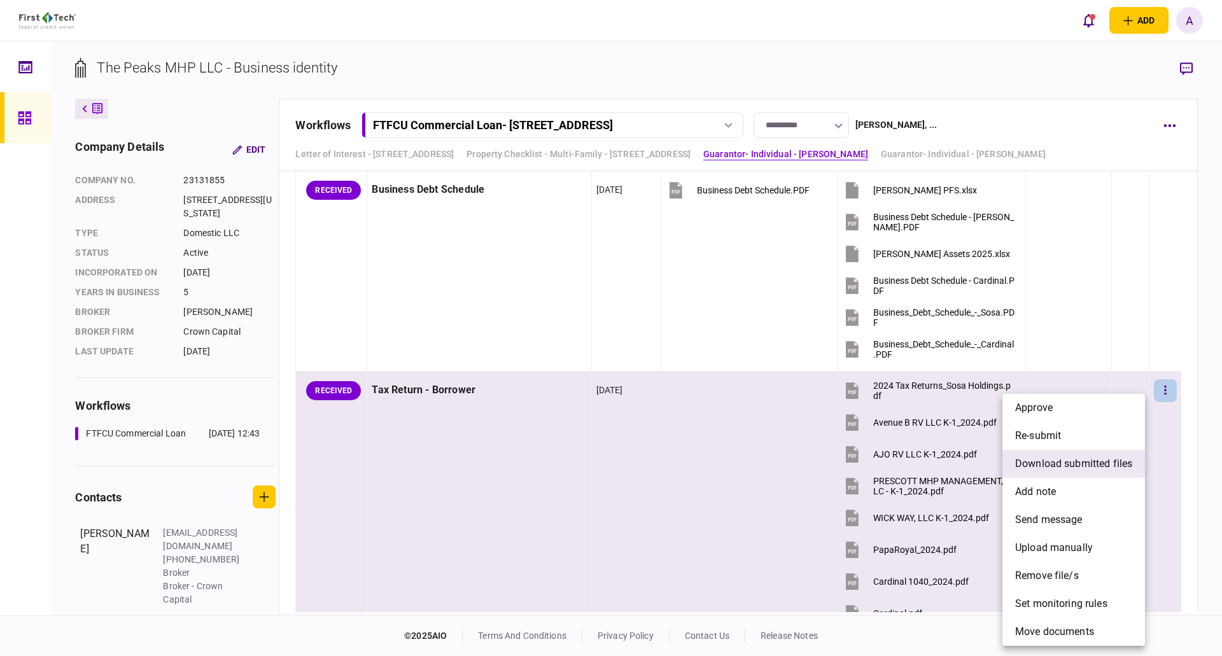
click at [1064, 464] on span "download submitted files" at bounding box center [1074, 464] width 117 height 15
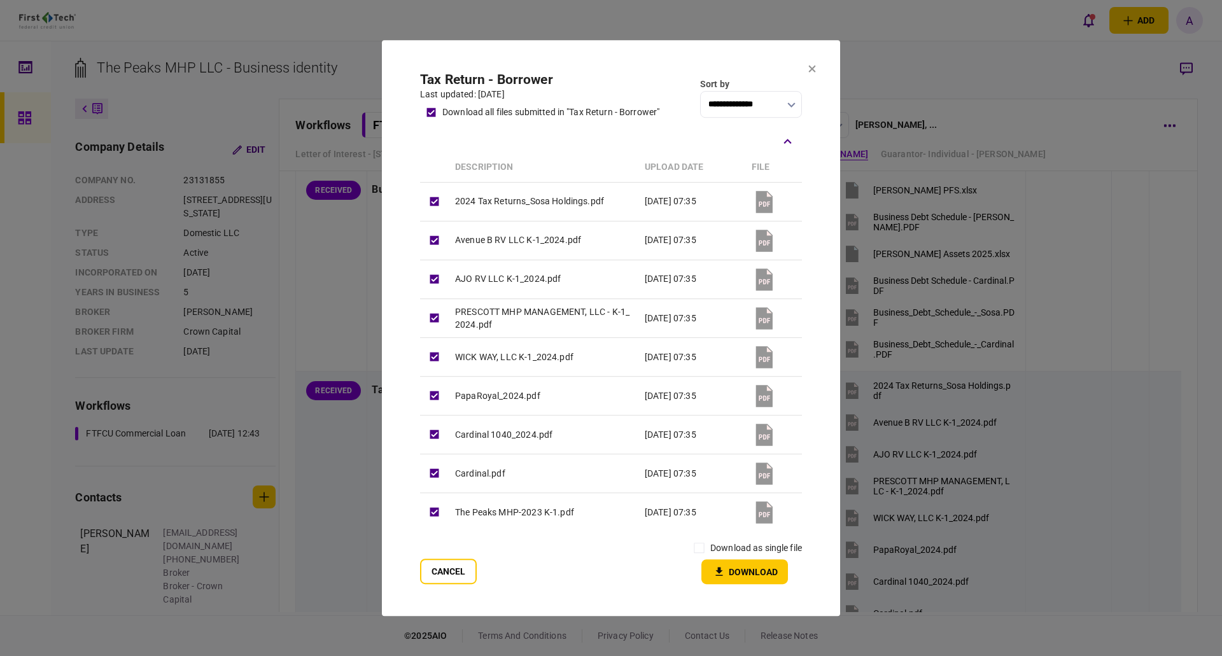
click at [747, 577] on button "Download" at bounding box center [745, 572] width 87 height 25
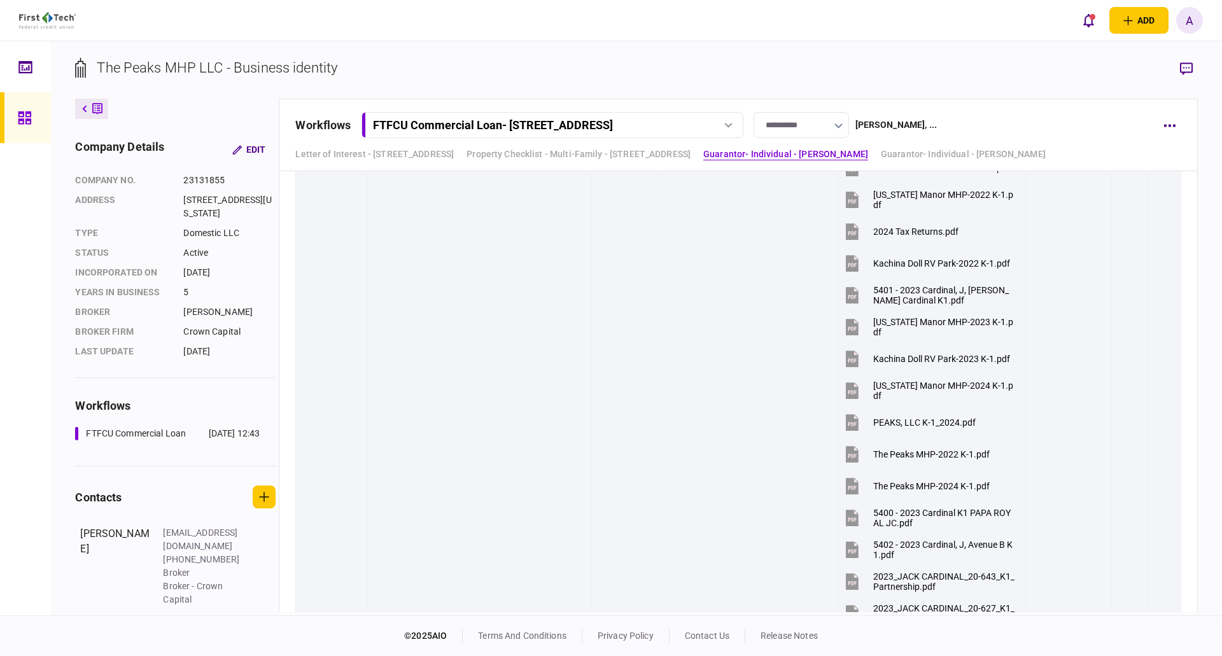
scroll to position [1719, 0]
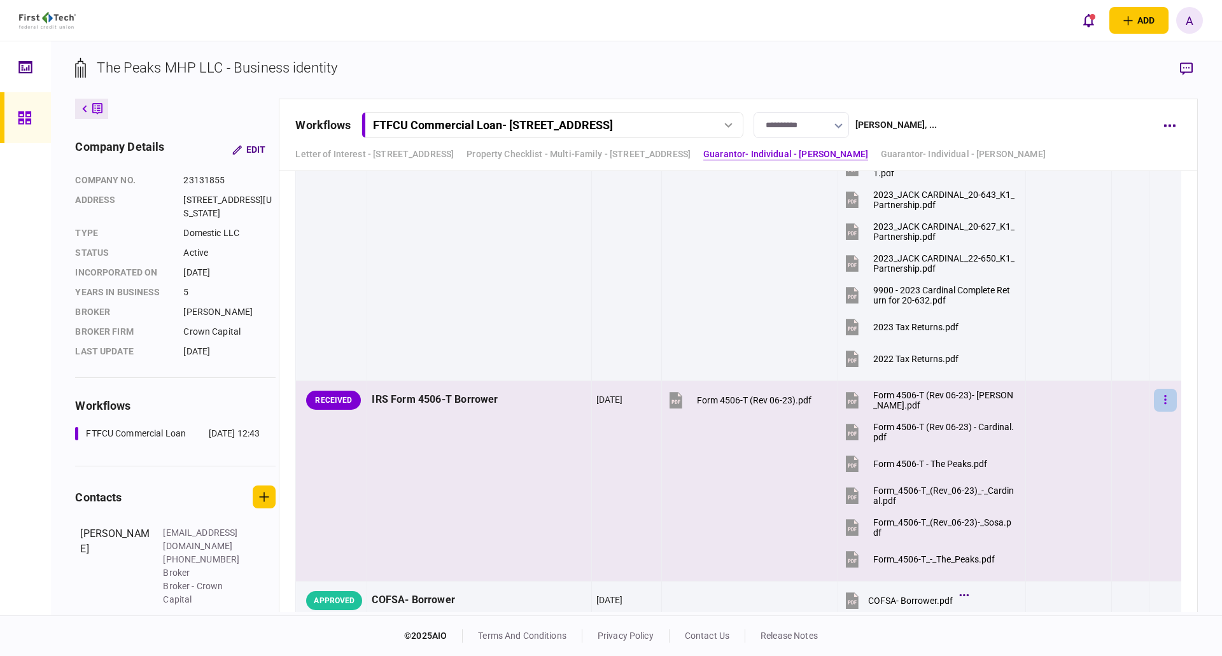
click at [1154, 399] on button "button" at bounding box center [1165, 400] width 23 height 23
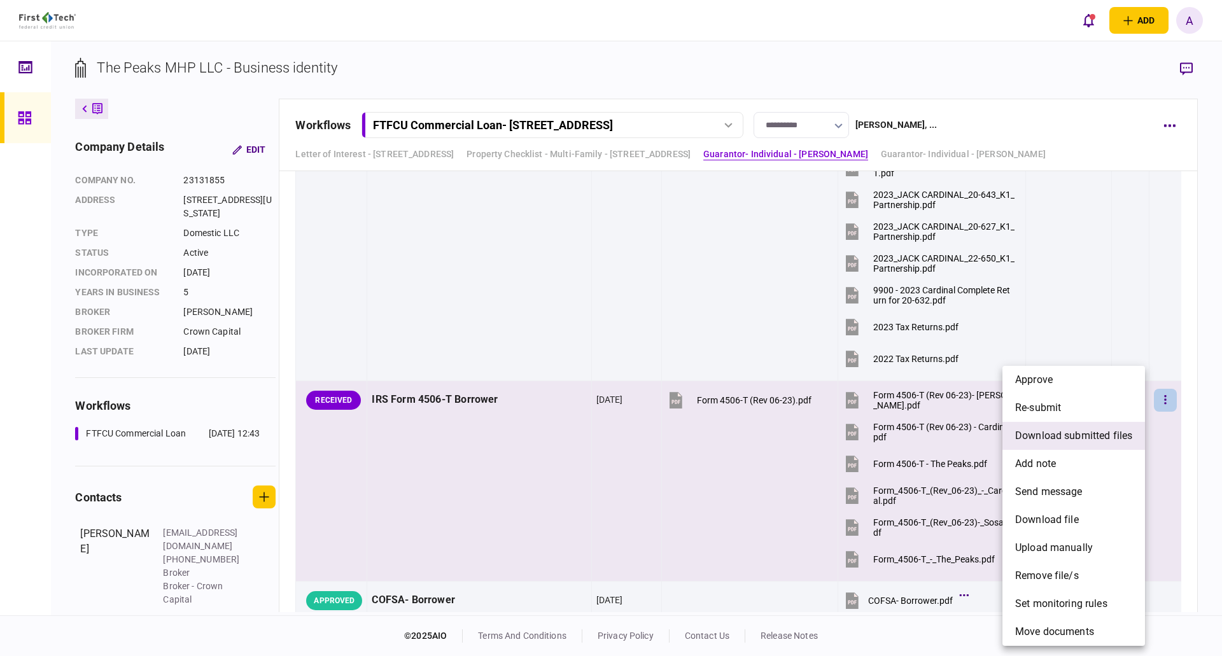
click at [1059, 437] on span "download submitted files" at bounding box center [1074, 436] width 117 height 15
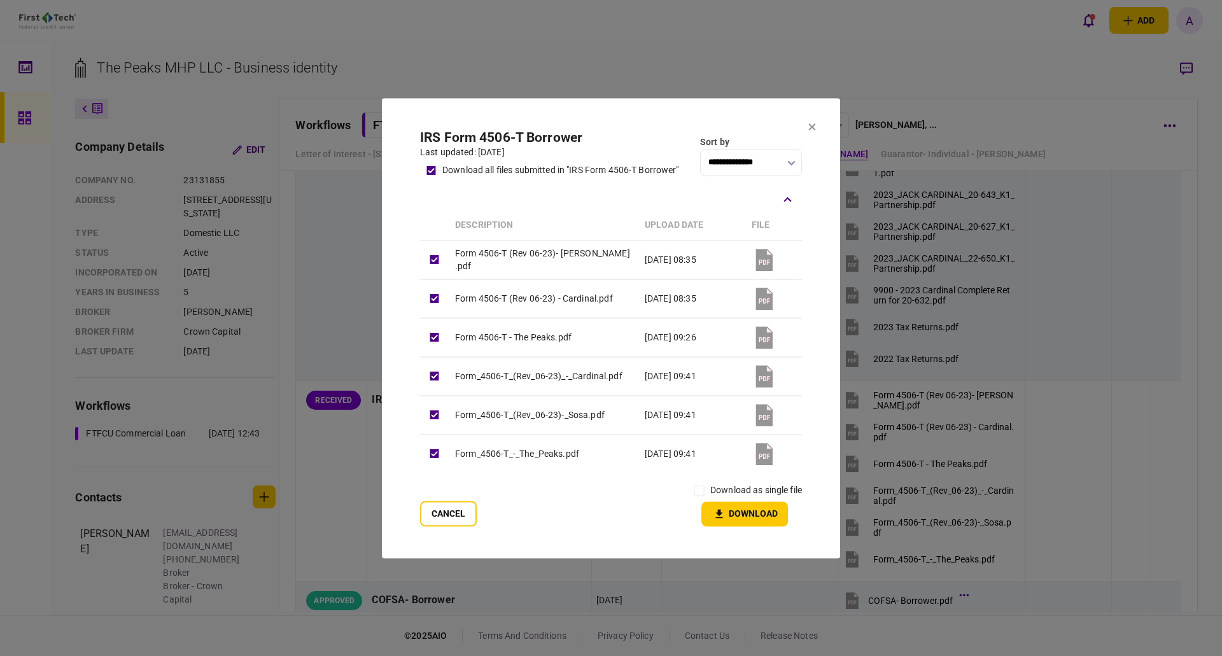
click at [742, 507] on button "Download" at bounding box center [745, 514] width 87 height 25
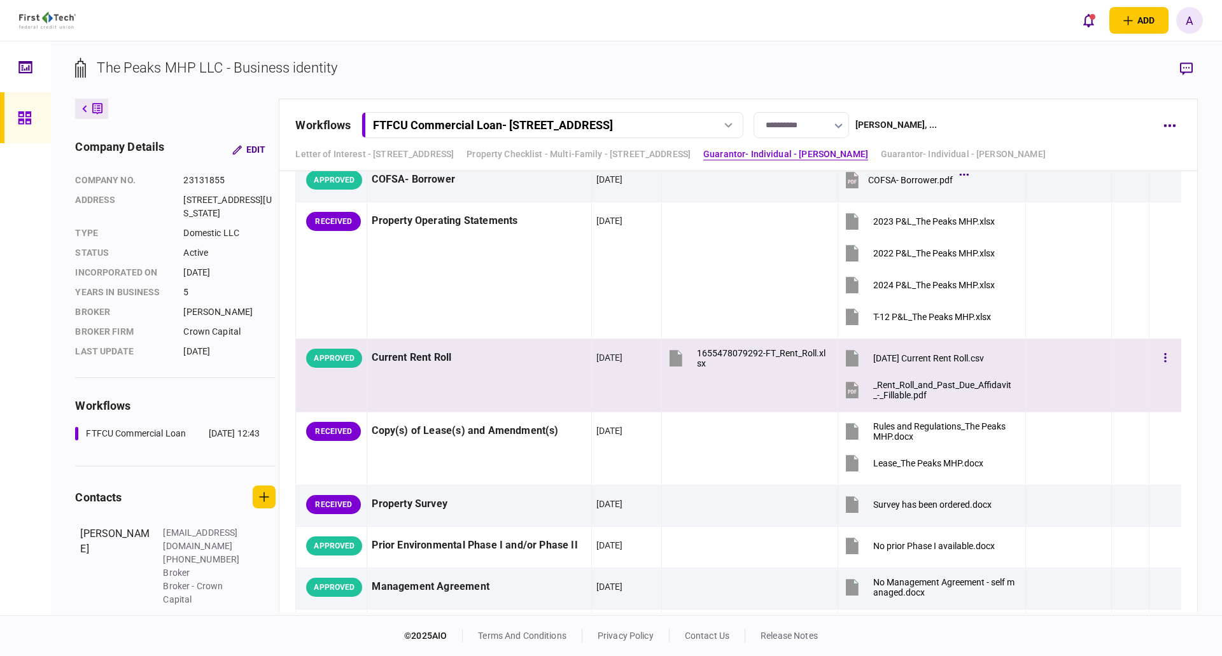
scroll to position [2165, 0]
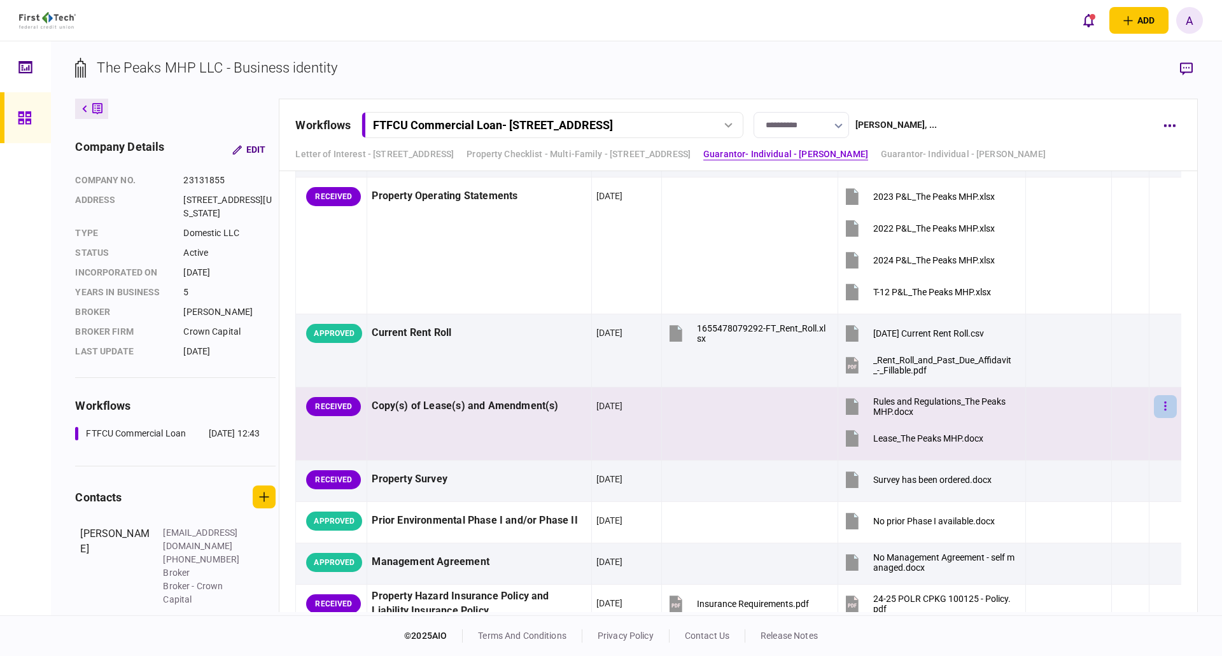
click at [1165, 408] on icon "button" at bounding box center [1166, 406] width 3 height 12
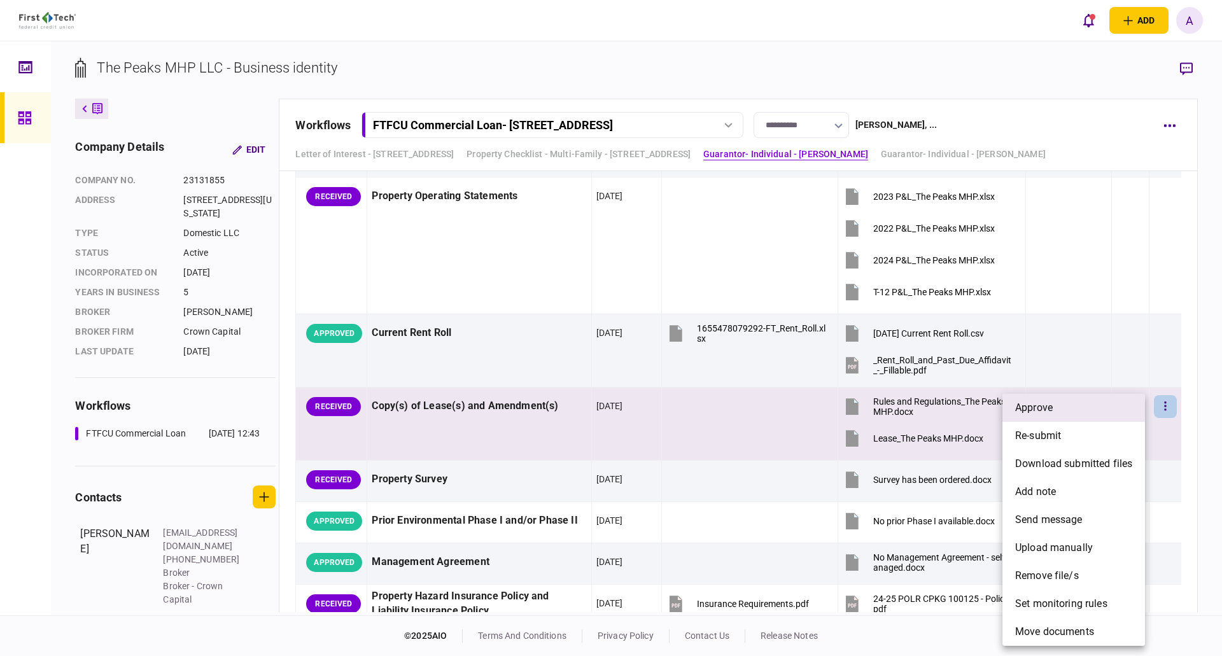
click at [1090, 411] on li "approve" at bounding box center [1074, 408] width 143 height 28
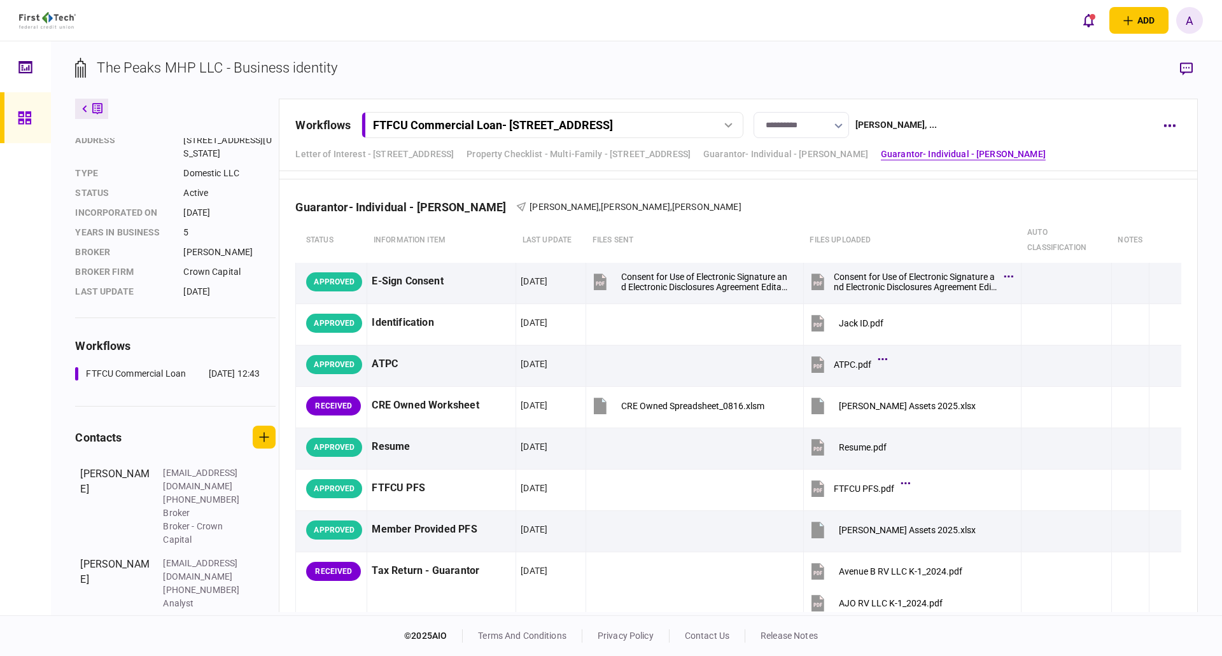
scroll to position [0, 0]
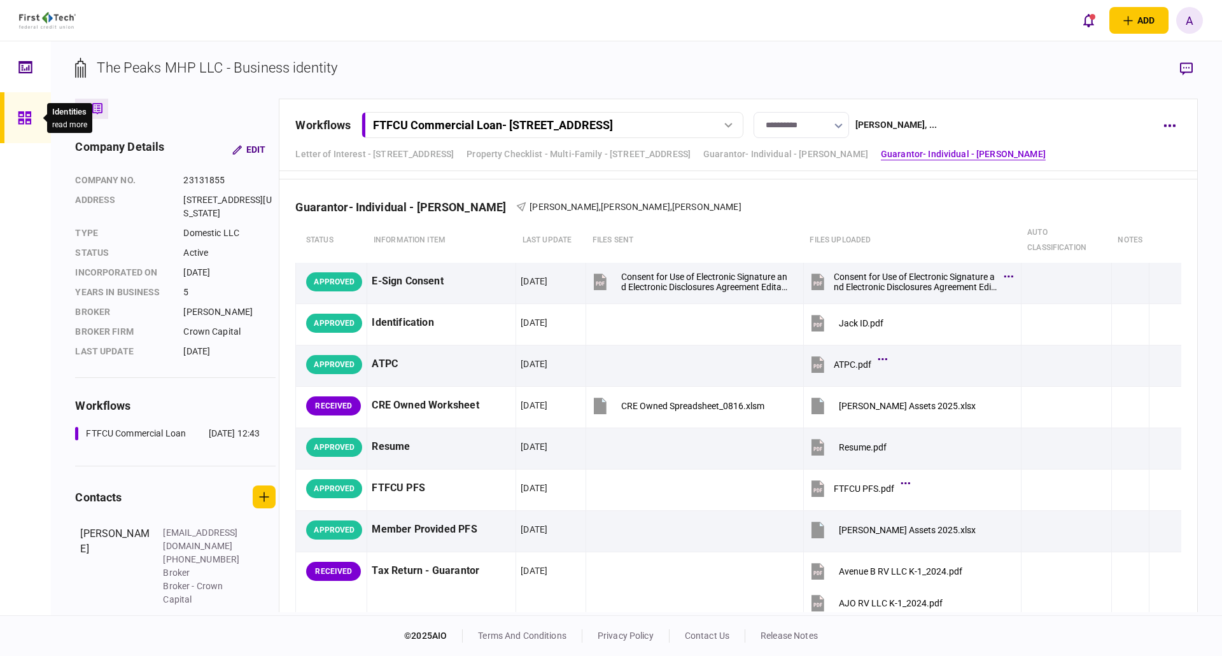
click at [32, 120] on div at bounding box center [28, 117] width 20 height 51
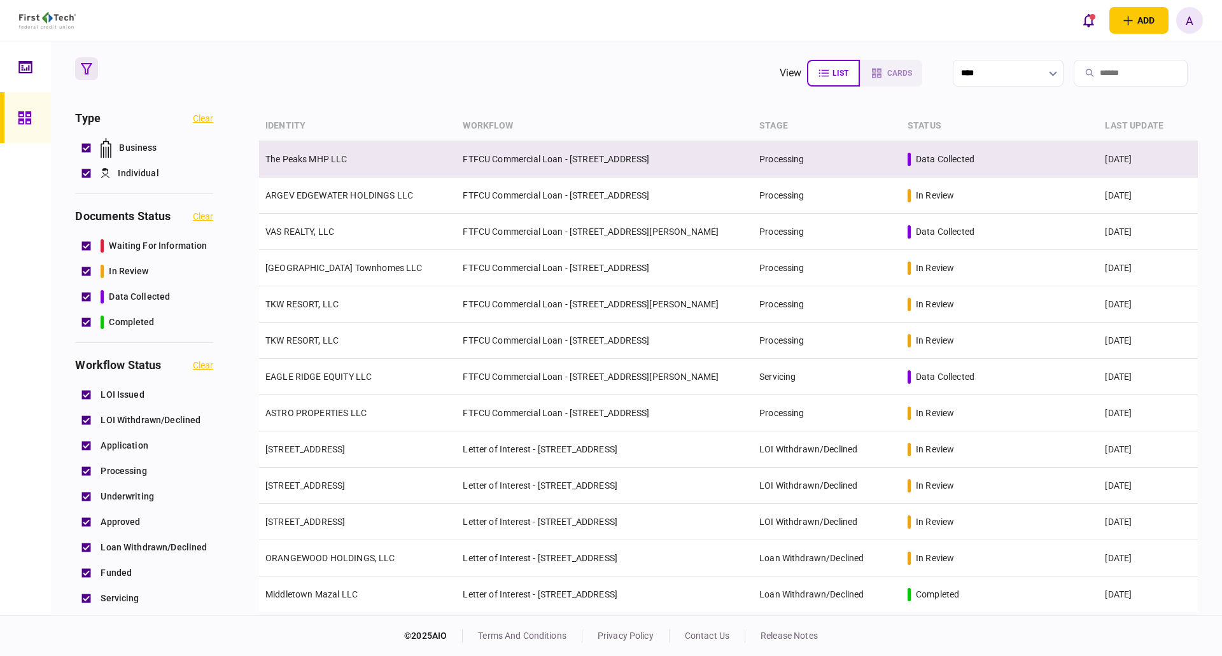
click at [325, 155] on link "The Peaks MHP LLC" at bounding box center [307, 159] width 82 height 10
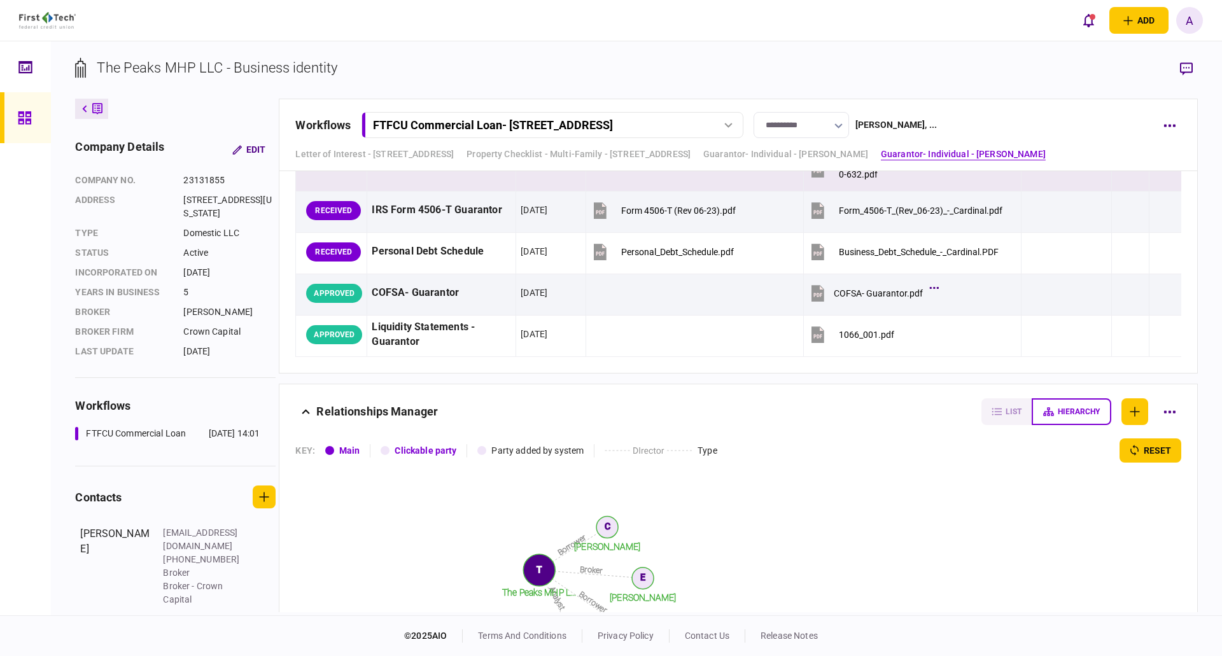
scroll to position [4346, 0]
